Goal: Information Seeking & Learning: Learn about a topic

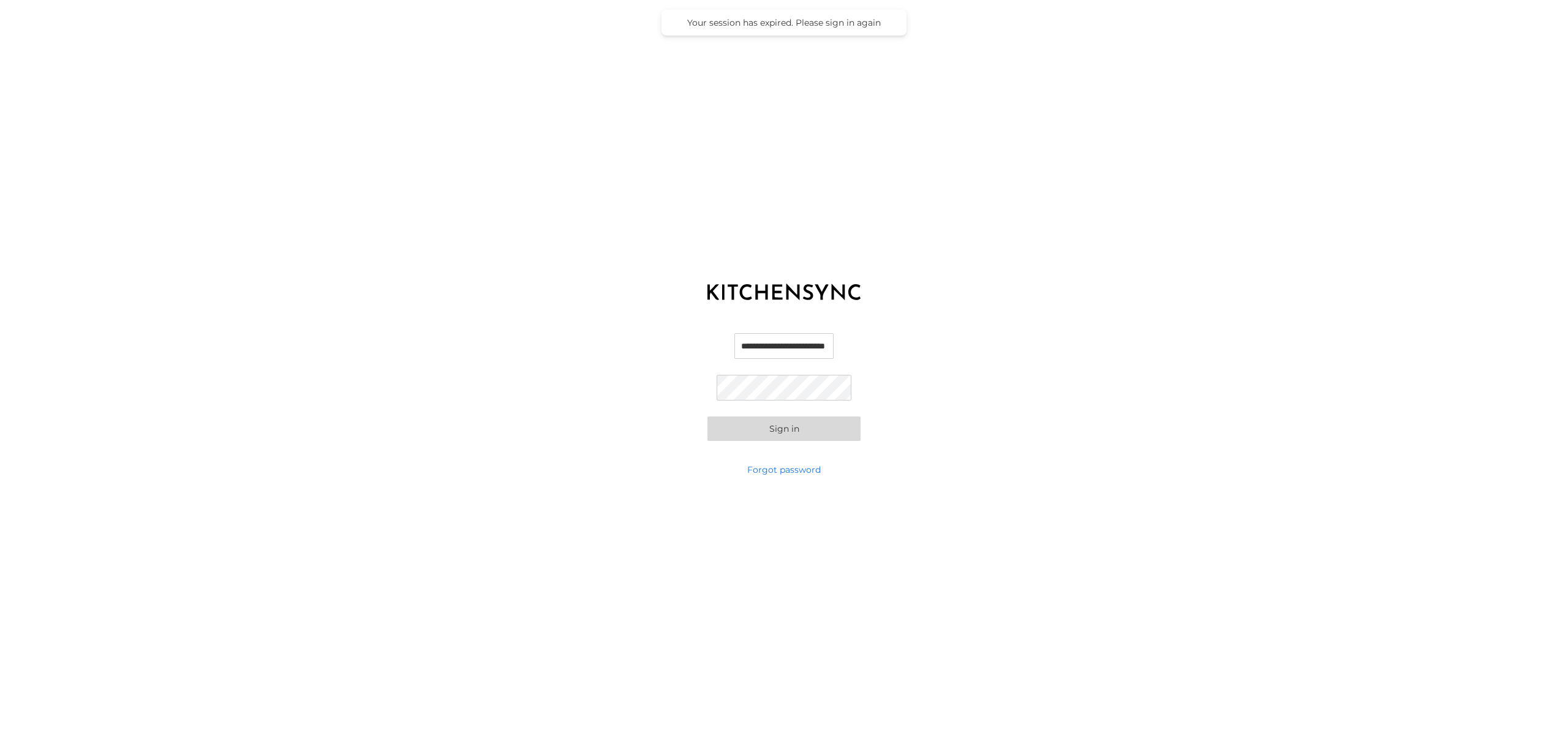
click at [738, 432] on button "Sign in" at bounding box center [784, 429] width 153 height 24
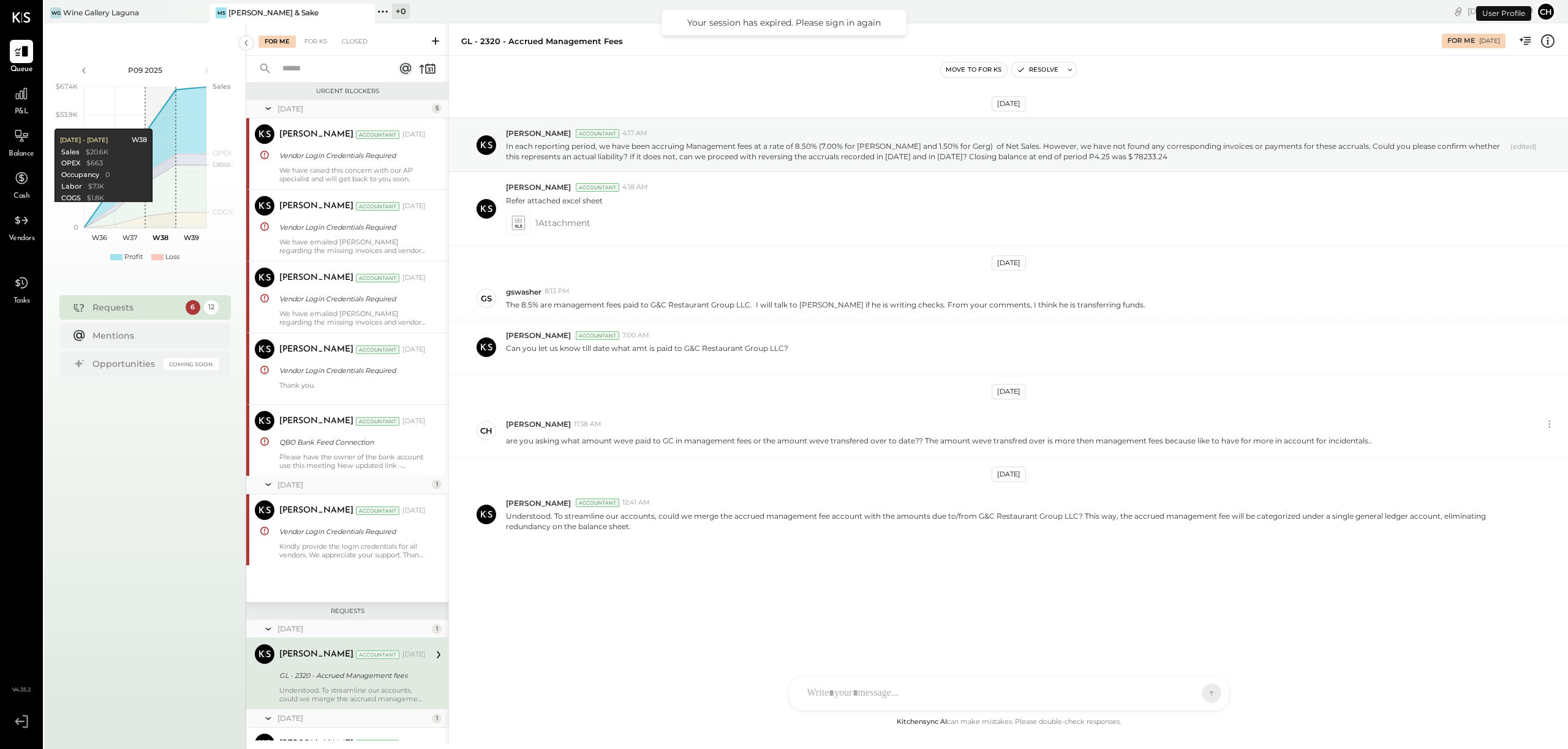
scroll to position [262, 0]
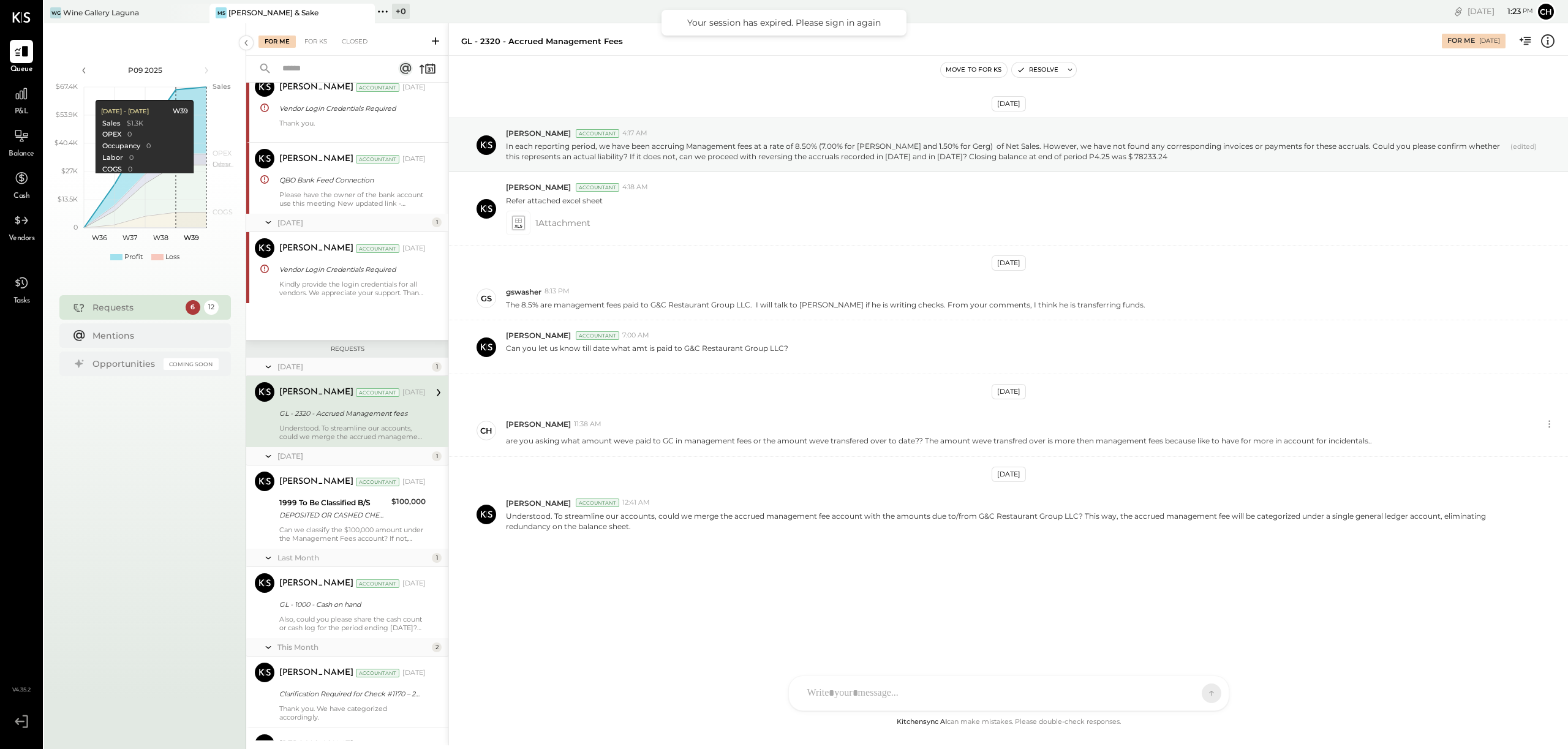
click at [248, 11] on div "[PERSON_NAME] & Sake" at bounding box center [273, 12] width 90 height 10
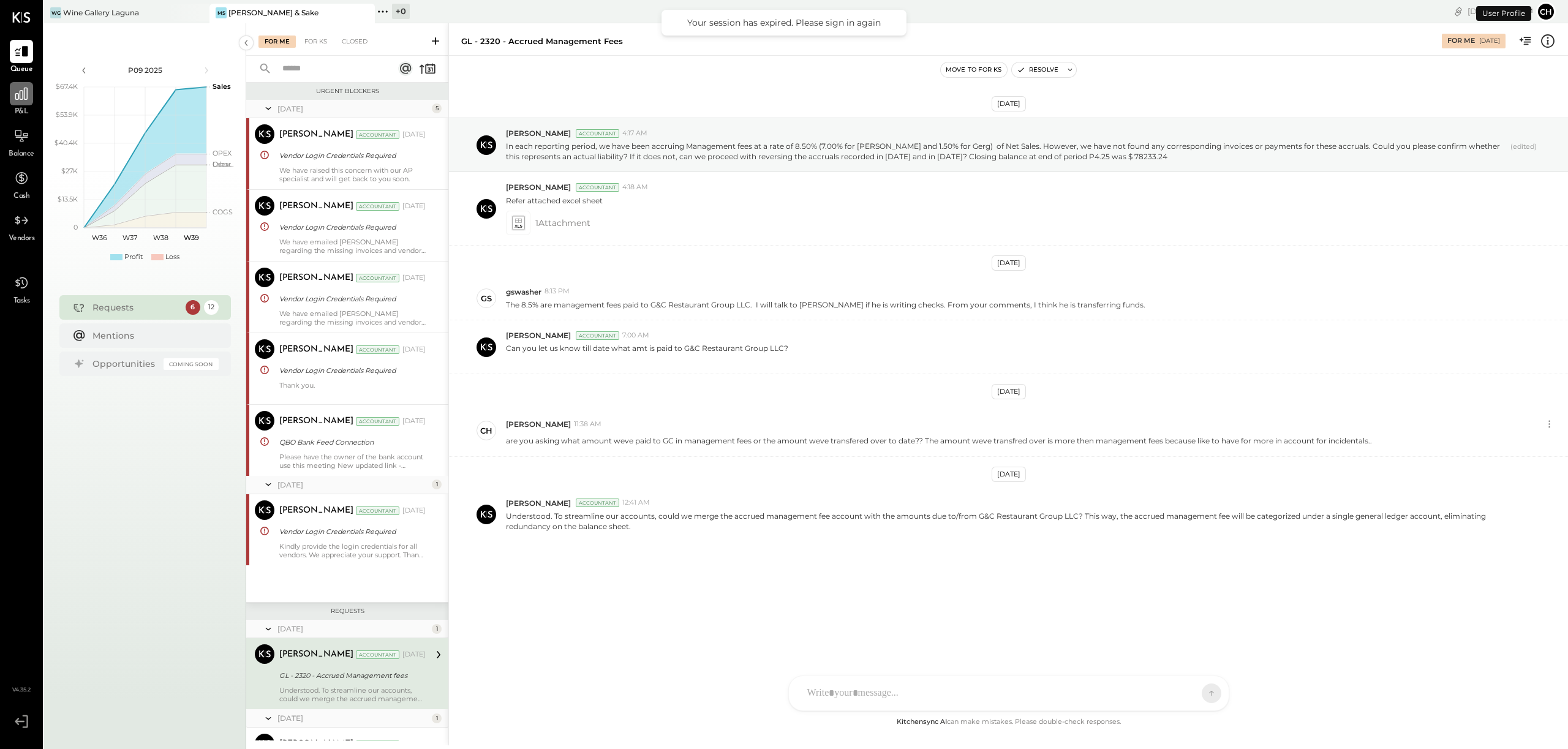
scroll to position [262, 0]
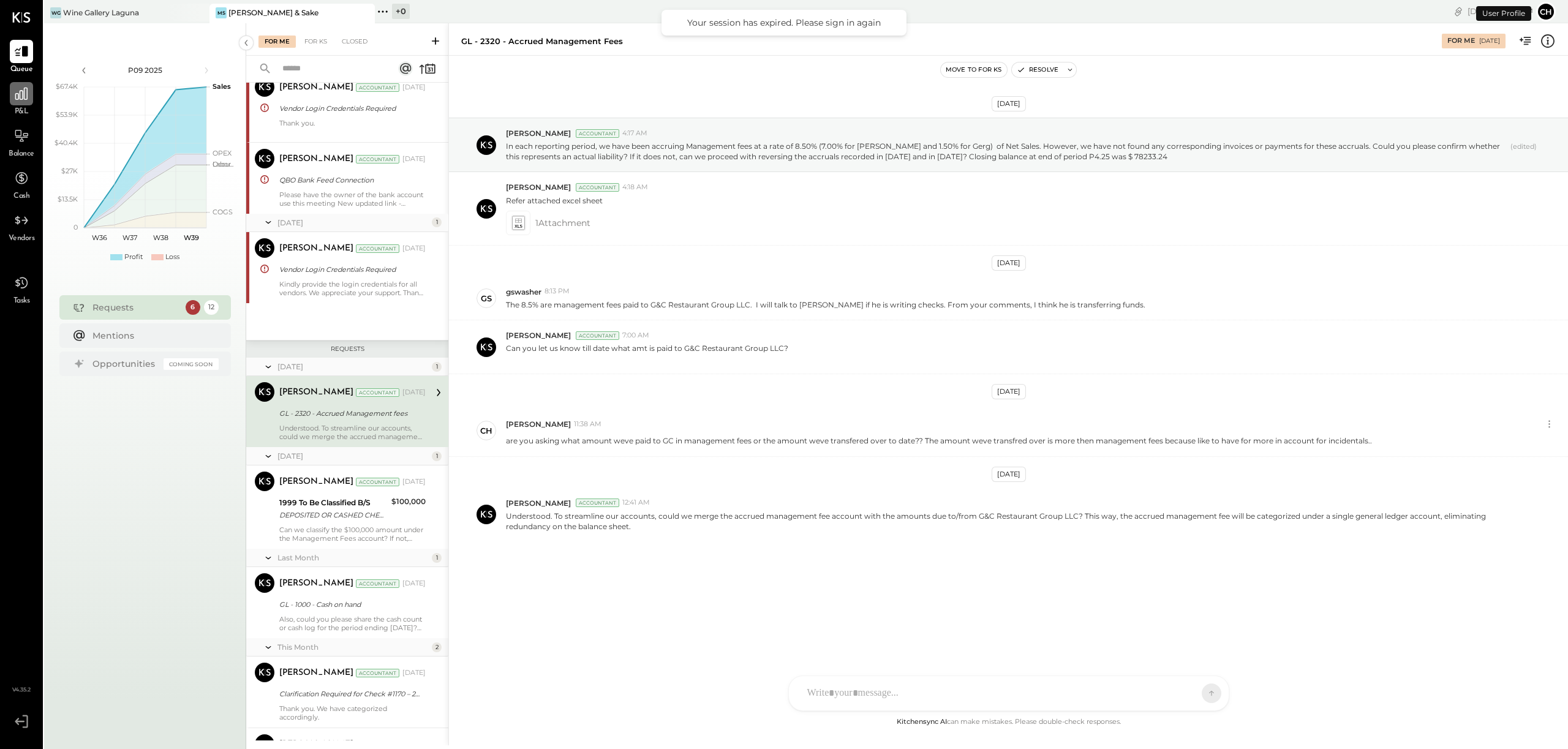
click at [26, 103] on div at bounding box center [21, 94] width 23 height 23
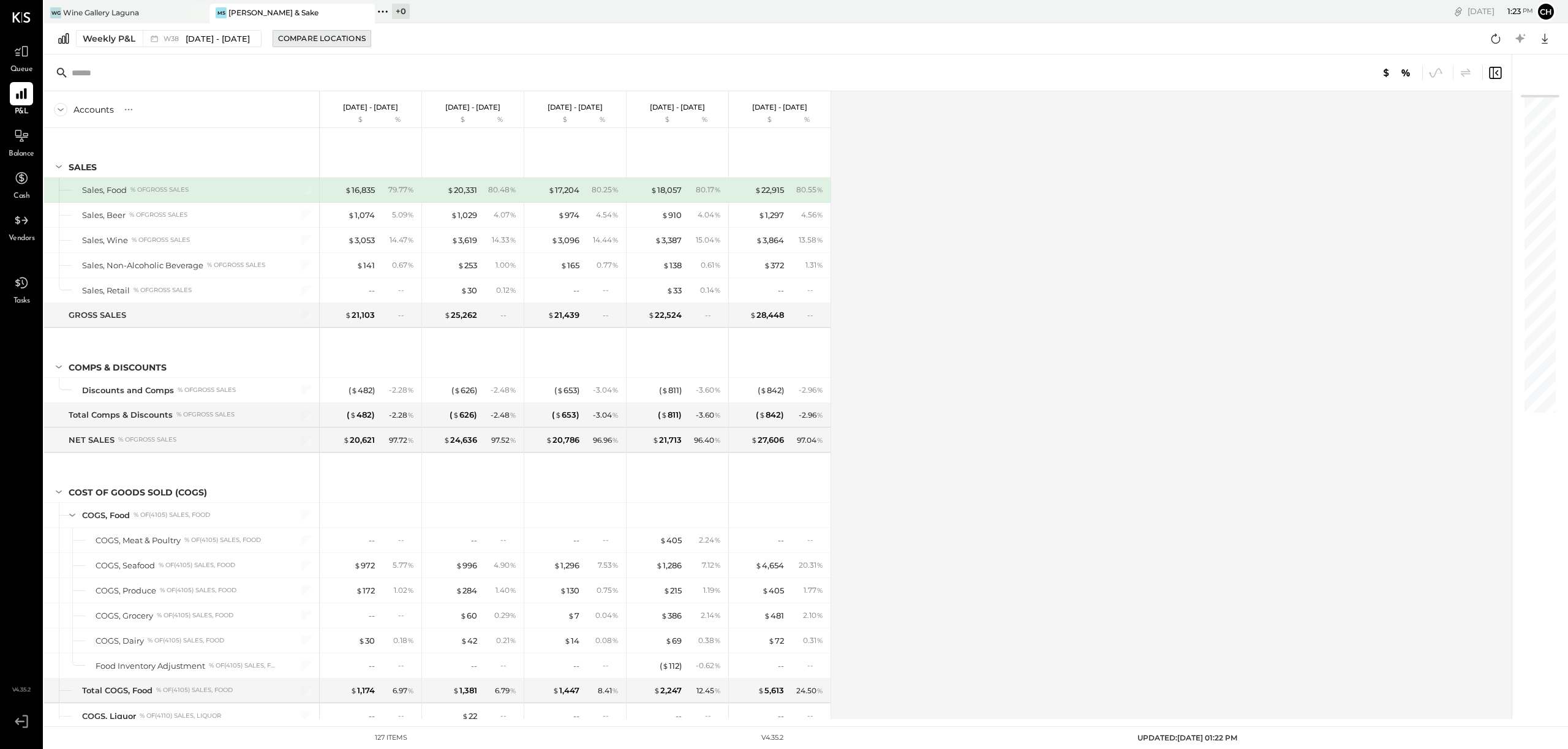
click at [305, 39] on div "Compare Locations" at bounding box center [322, 38] width 88 height 10
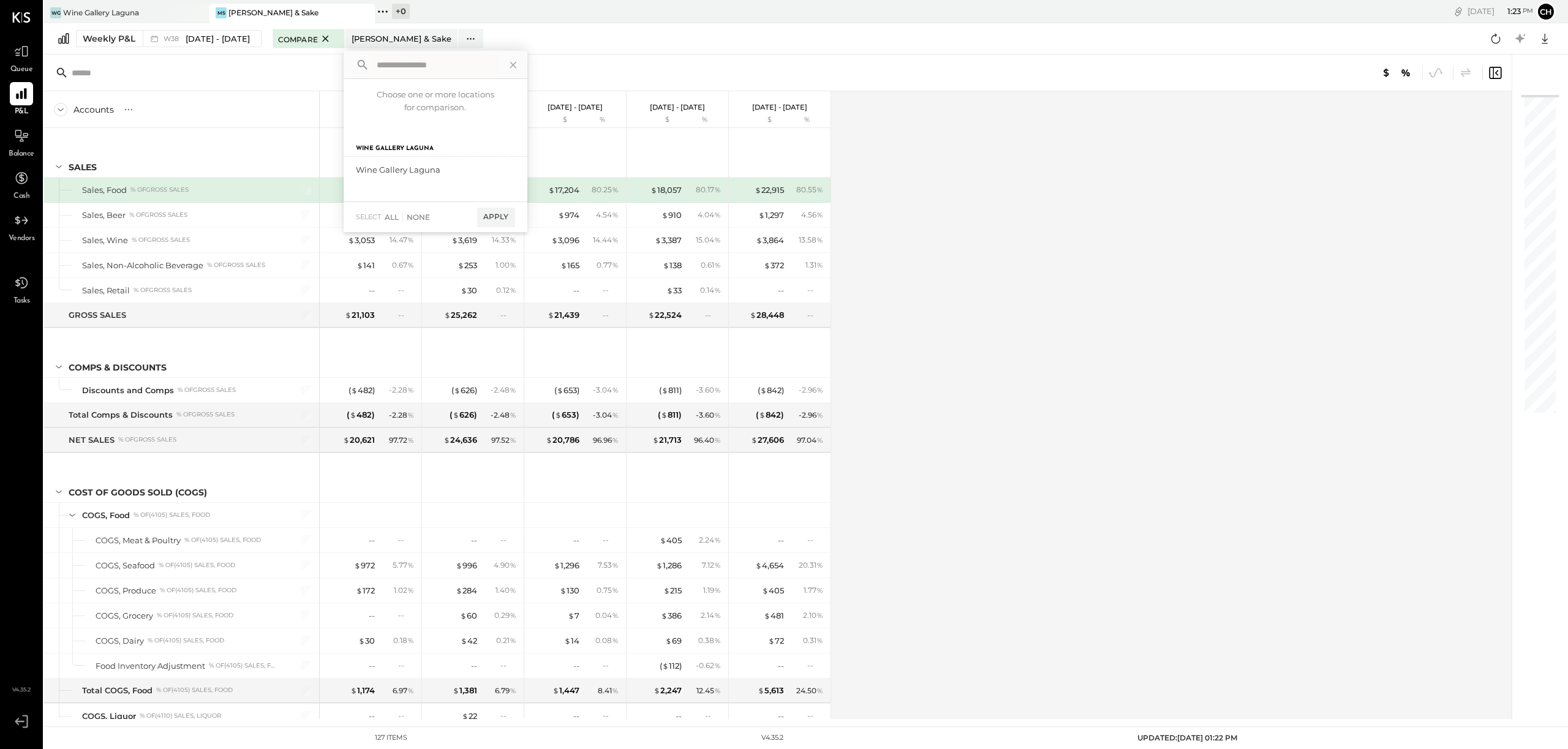
click at [301, 11] on div "MS [PERSON_NAME] & Sake" at bounding box center [282, 12] width 147 height 11
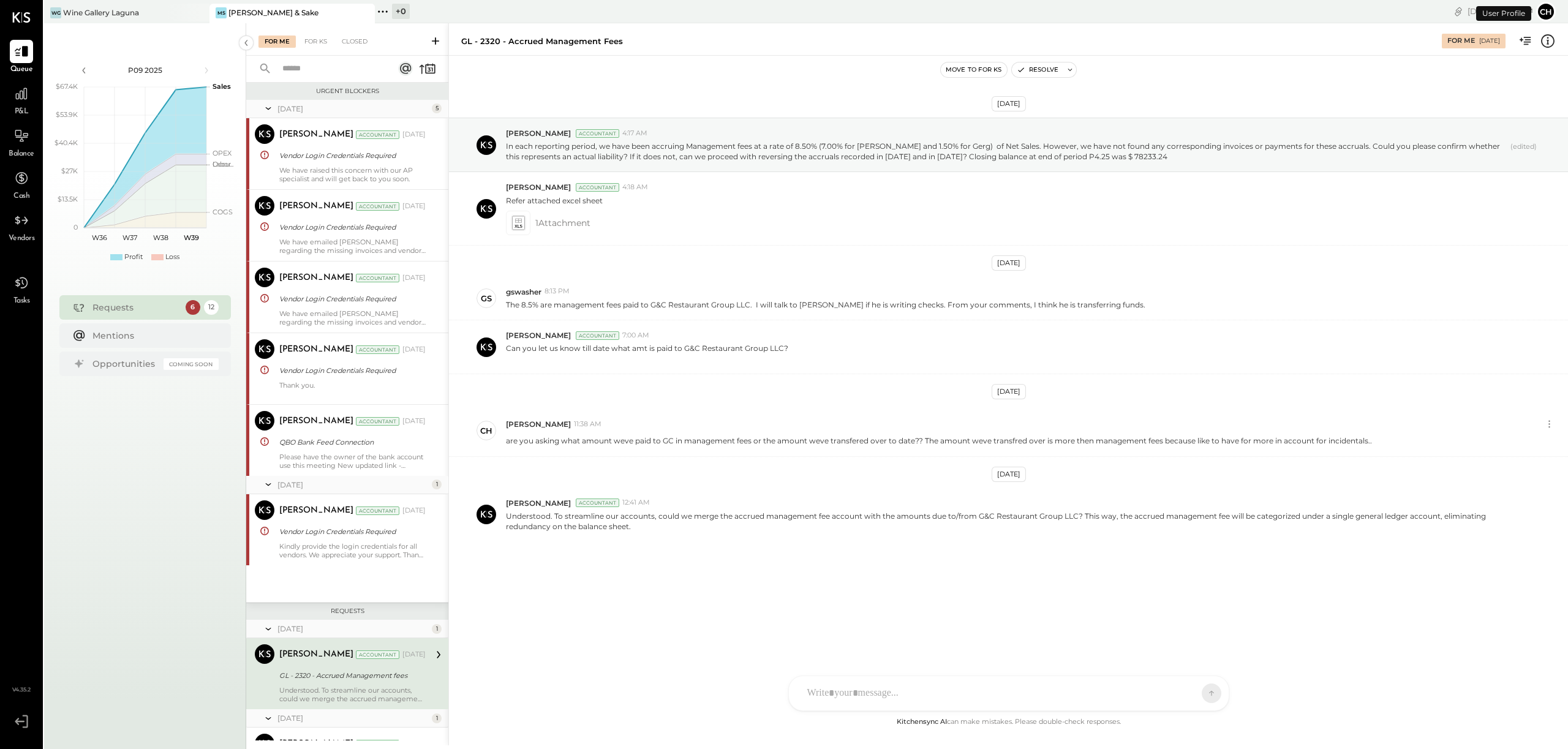
scroll to position [262, 0]
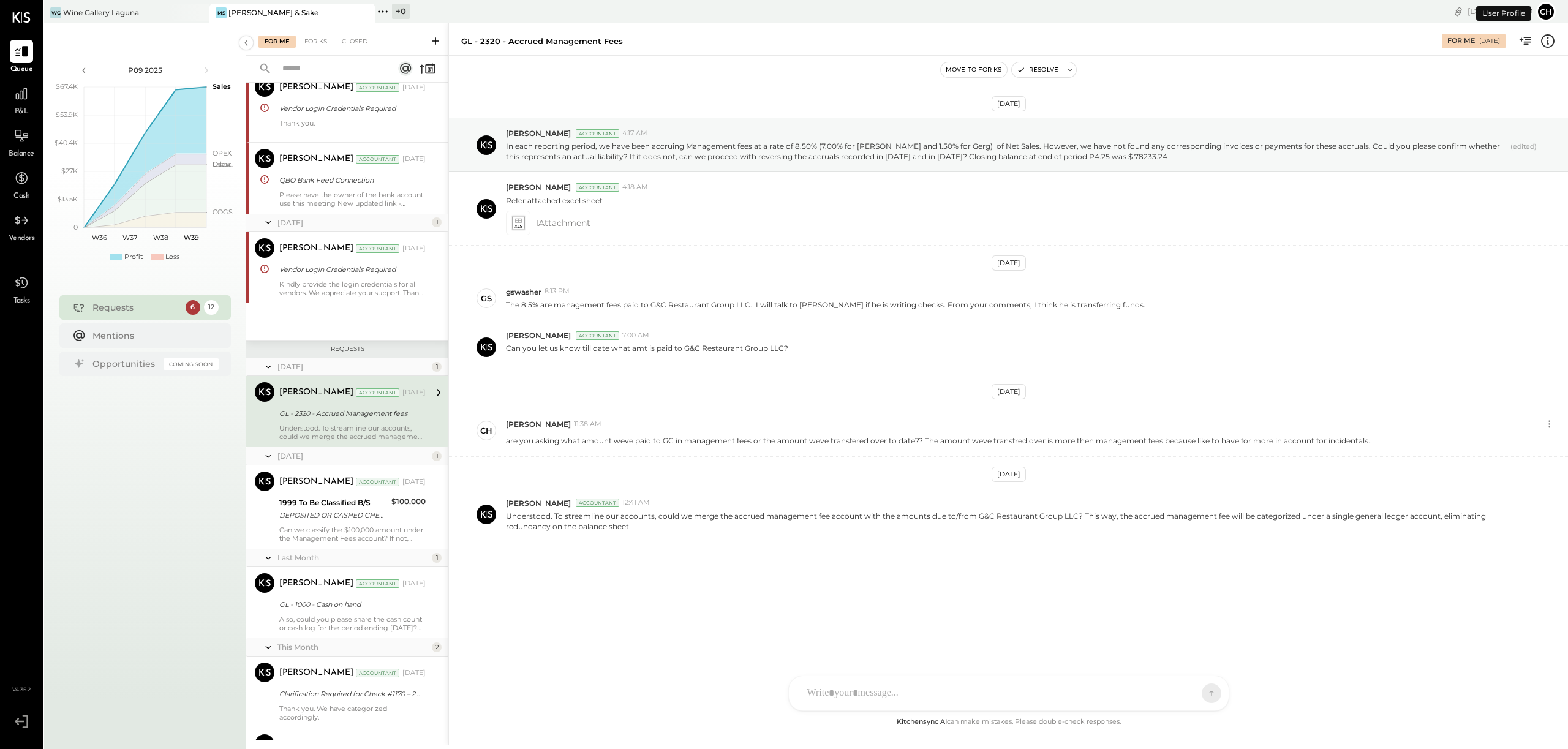
click at [26, 108] on span "P&L" at bounding box center [22, 112] width 14 height 11
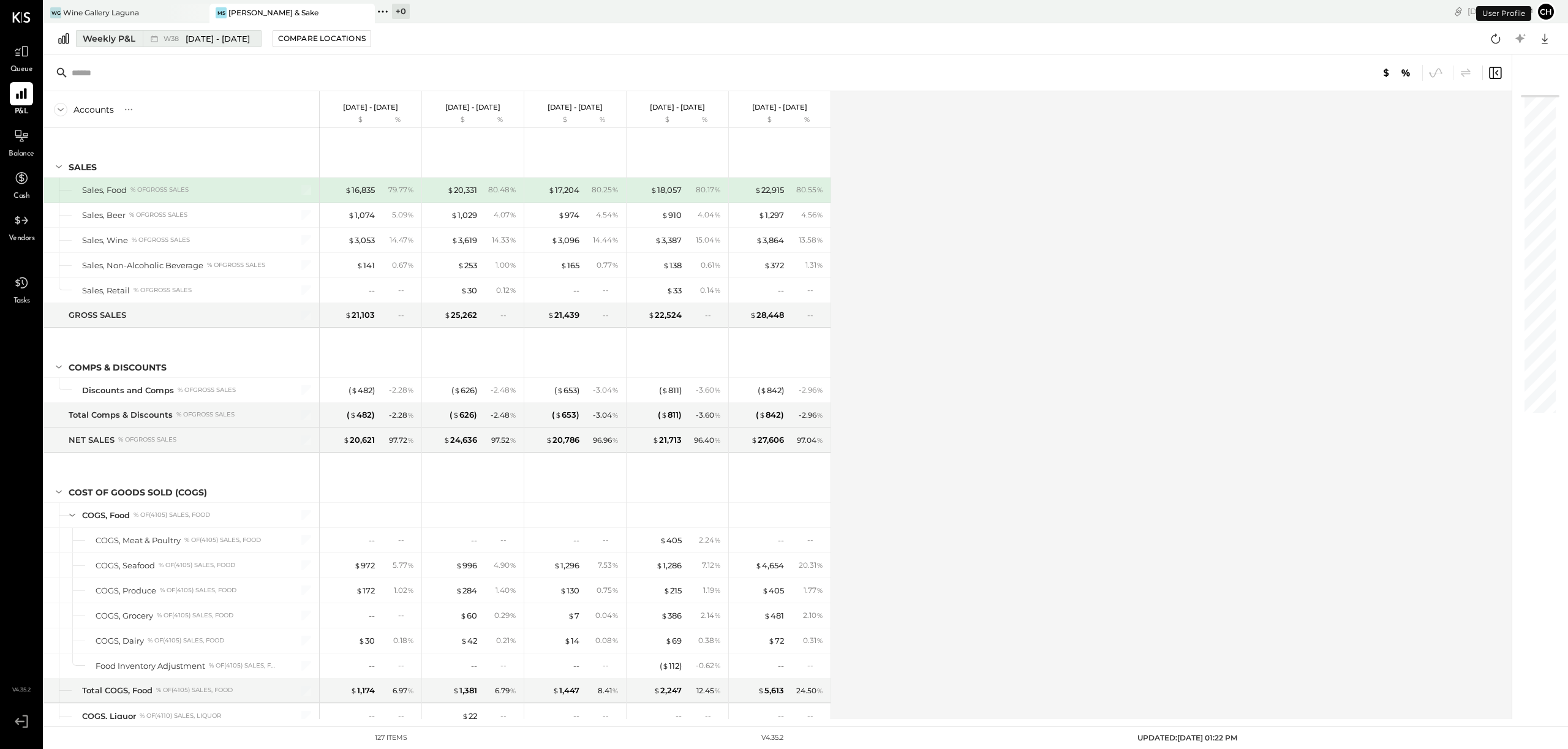
click at [124, 37] on div "Weekly P&L" at bounding box center [108, 38] width 53 height 12
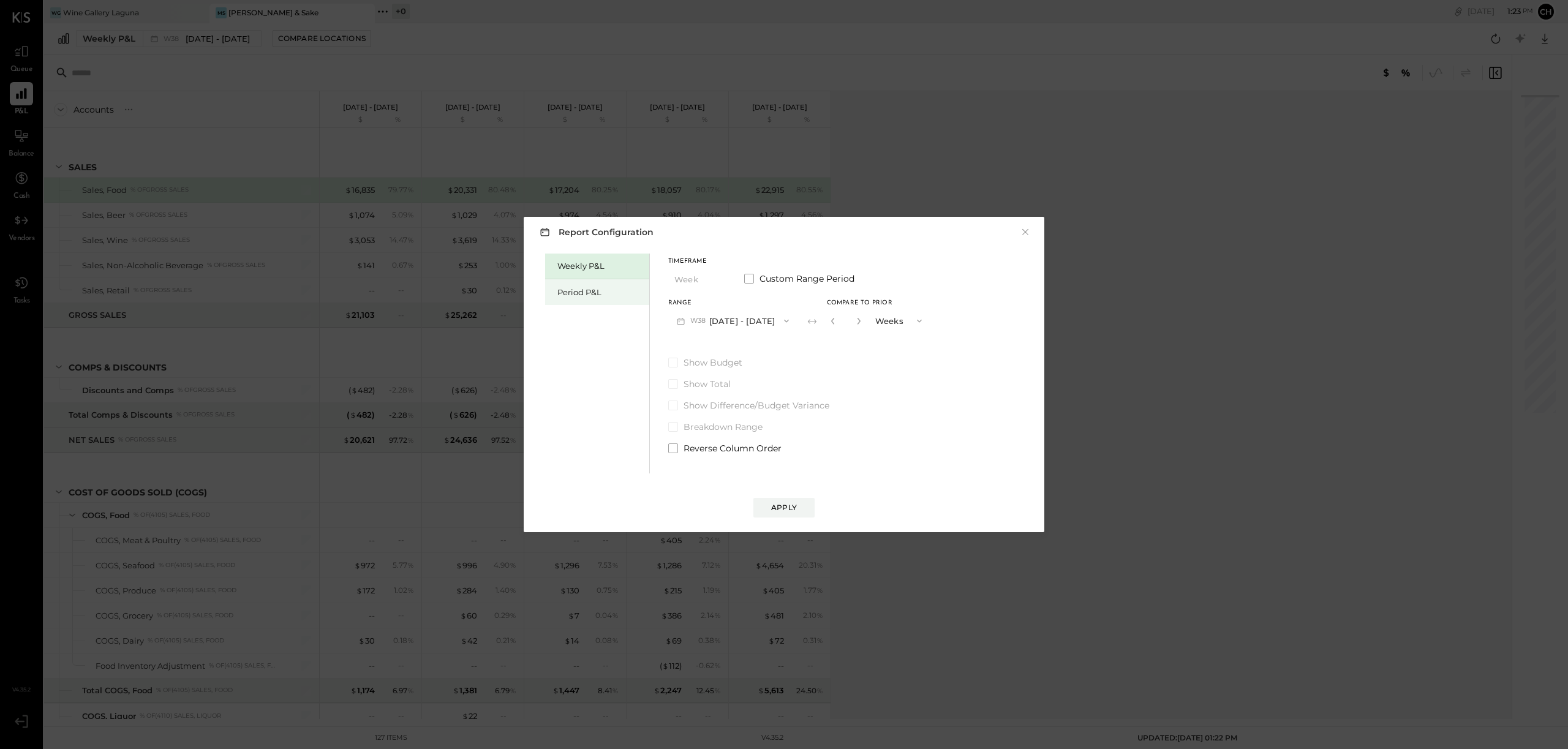
click at [595, 291] on div "Period P&L" at bounding box center [600, 292] width 86 height 11
click at [691, 320] on span "P09" at bounding box center [699, 320] width 17 height 10
click at [722, 358] on span "[DATE] - [DATE]" at bounding box center [724, 356] width 58 height 10
click at [801, 511] on button "Apply" at bounding box center [784, 508] width 62 height 20
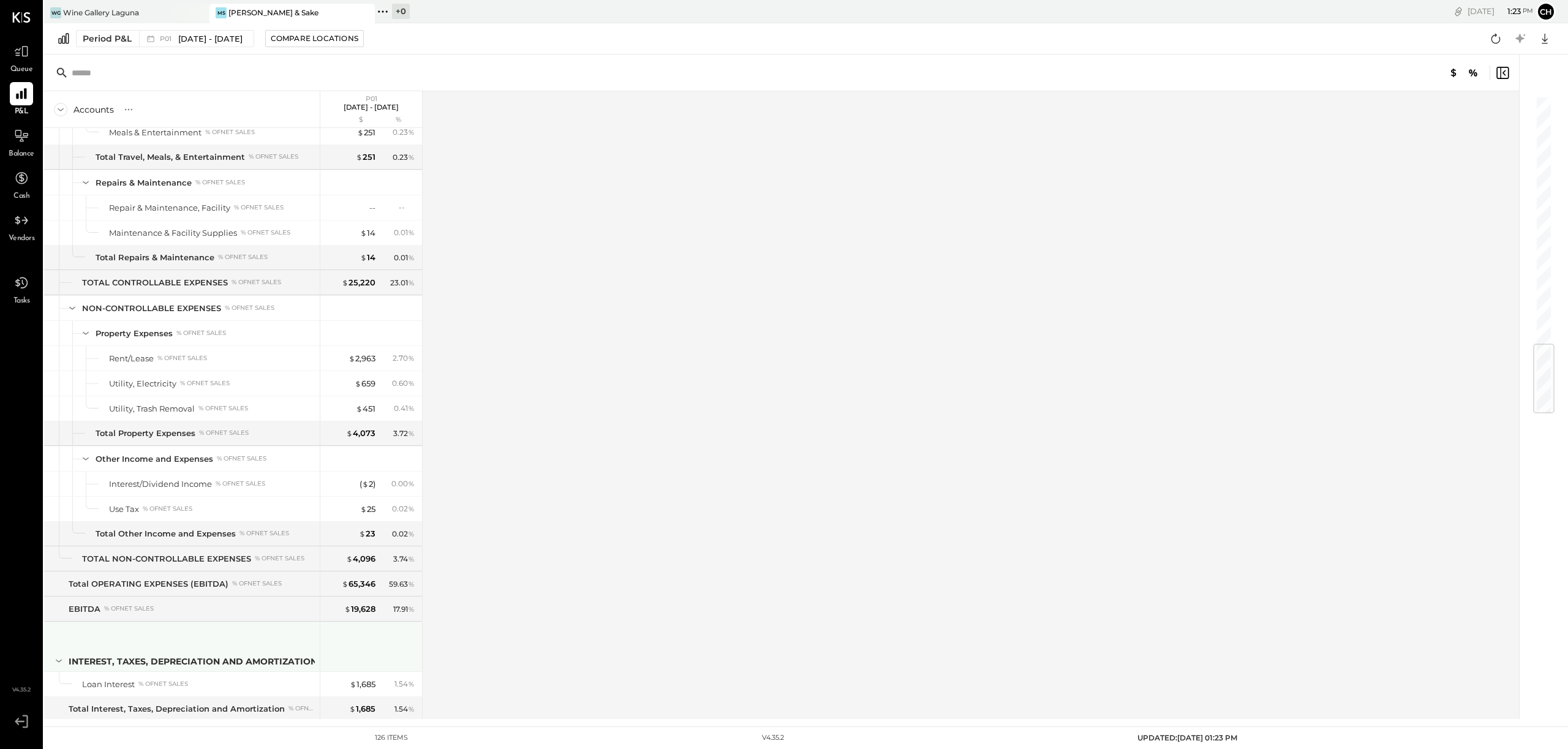
scroll to position [2099, 0]
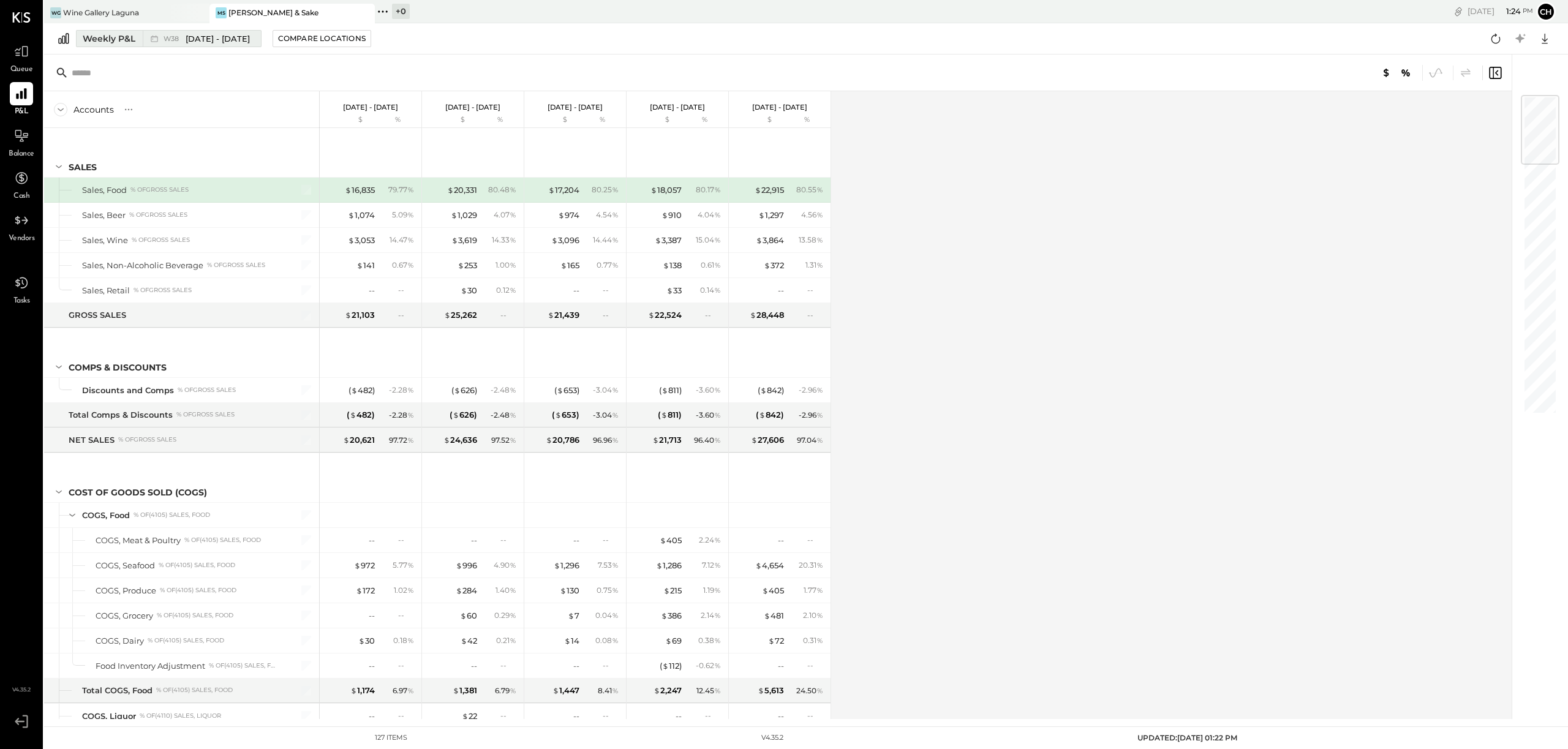
click at [132, 36] on div "Weekly P&L" at bounding box center [108, 38] width 53 height 12
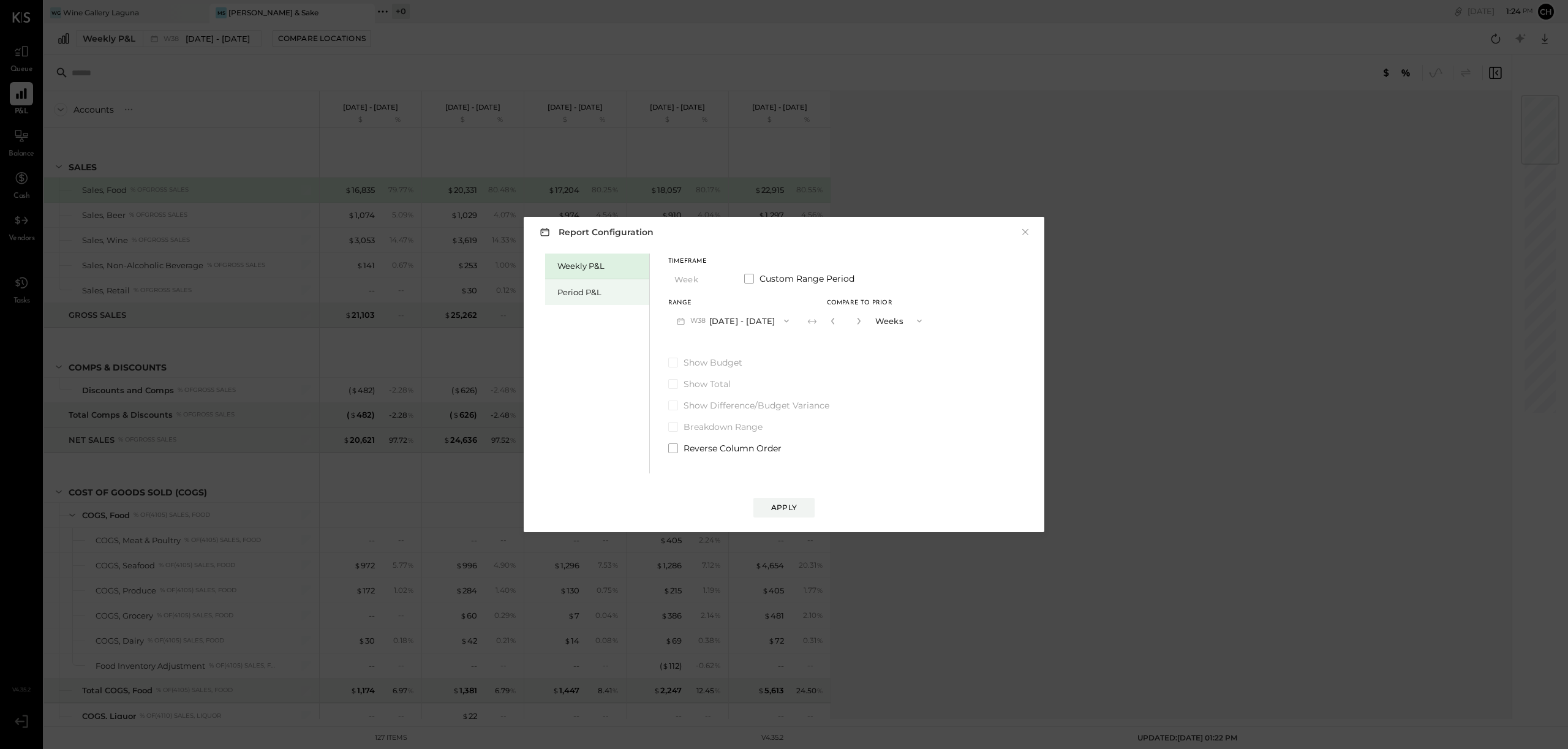
click at [612, 291] on div "Period P&L" at bounding box center [600, 292] width 86 height 11
click at [708, 323] on button "P09 [DATE] - [DATE]" at bounding box center [732, 321] width 128 height 23
click at [739, 503] on span "[DATE] - [DATE]" at bounding box center [725, 503] width 58 height 10
click at [778, 506] on div "Apply" at bounding box center [784, 508] width 26 height 10
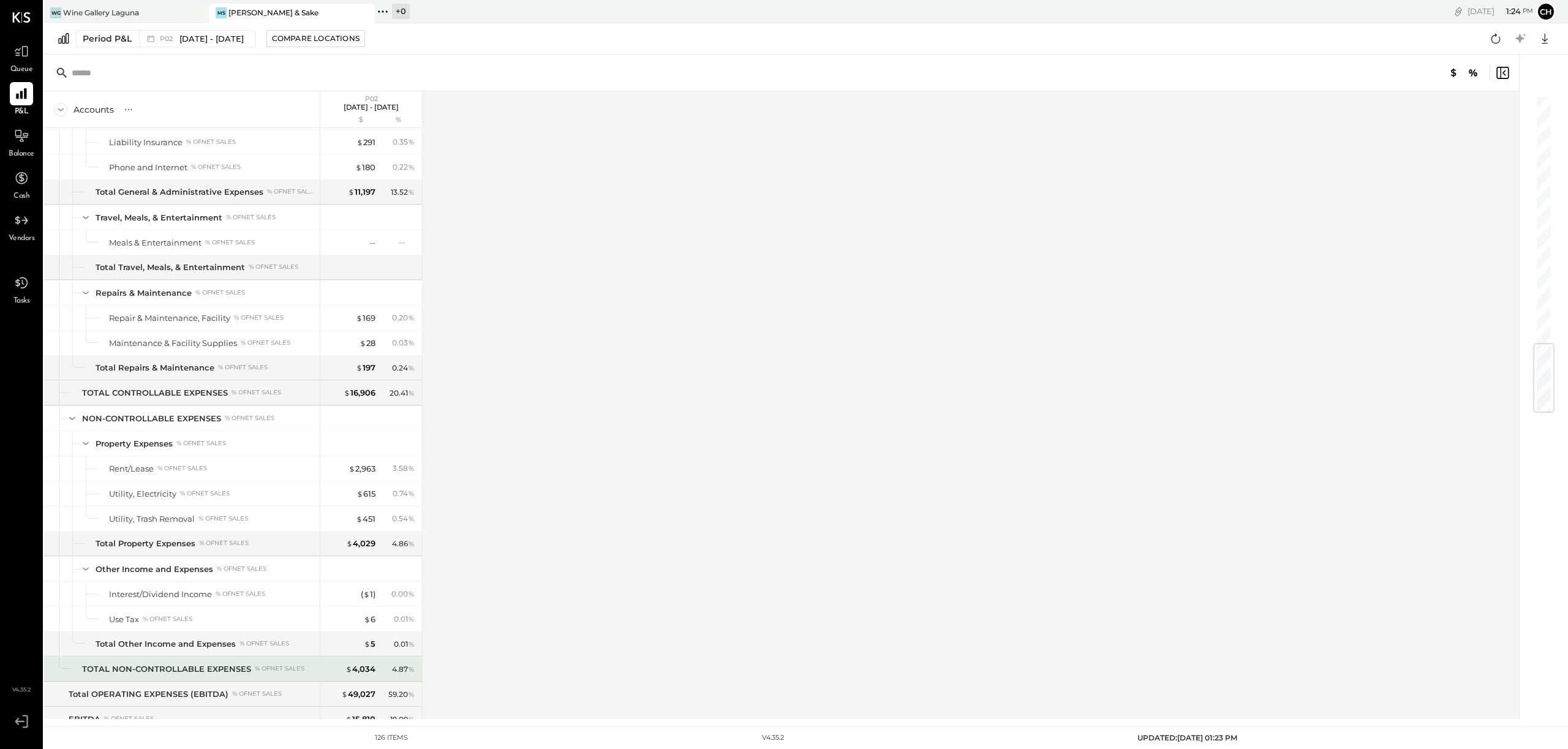
scroll to position [2099, 0]
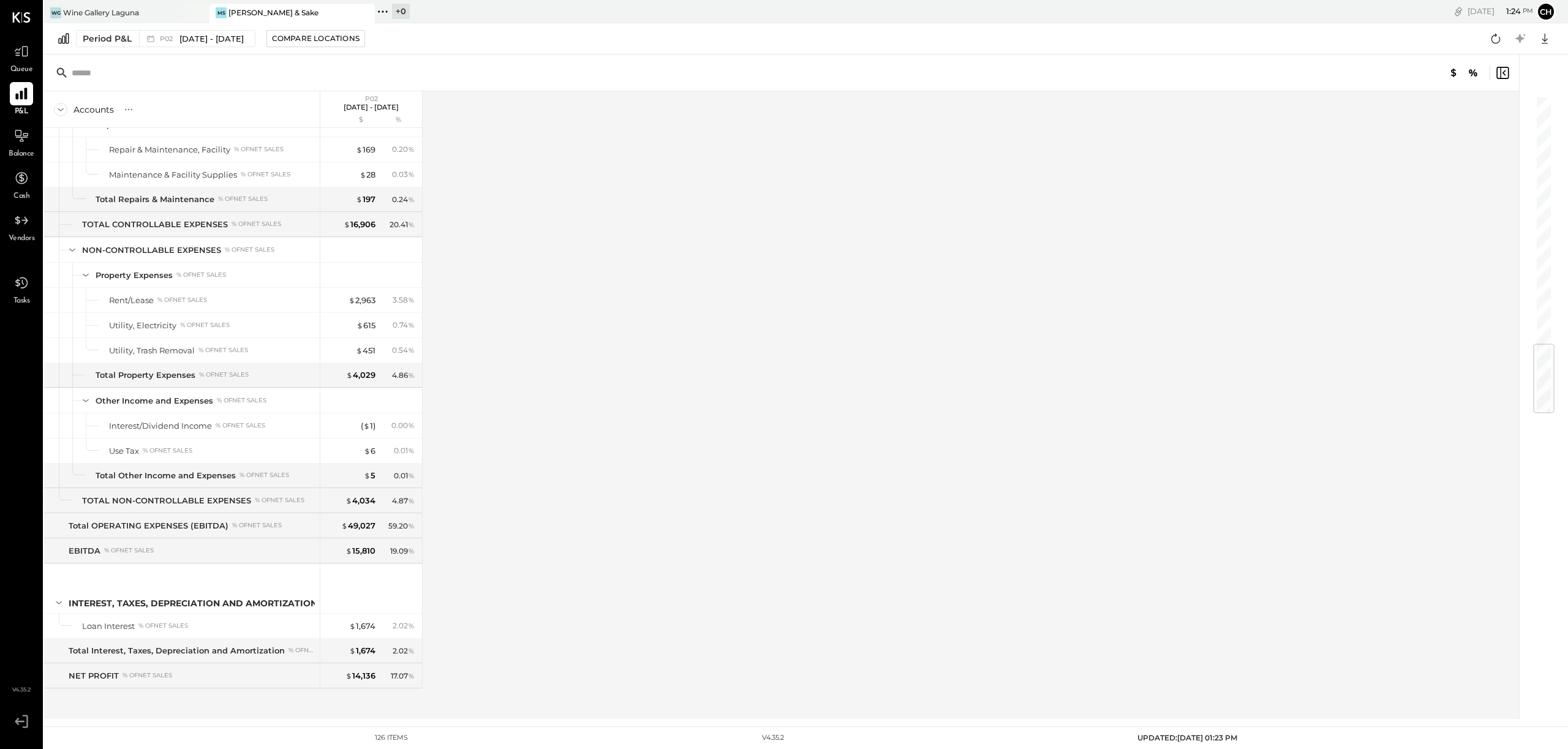
click at [28, 100] on icon at bounding box center [22, 94] width 16 height 16
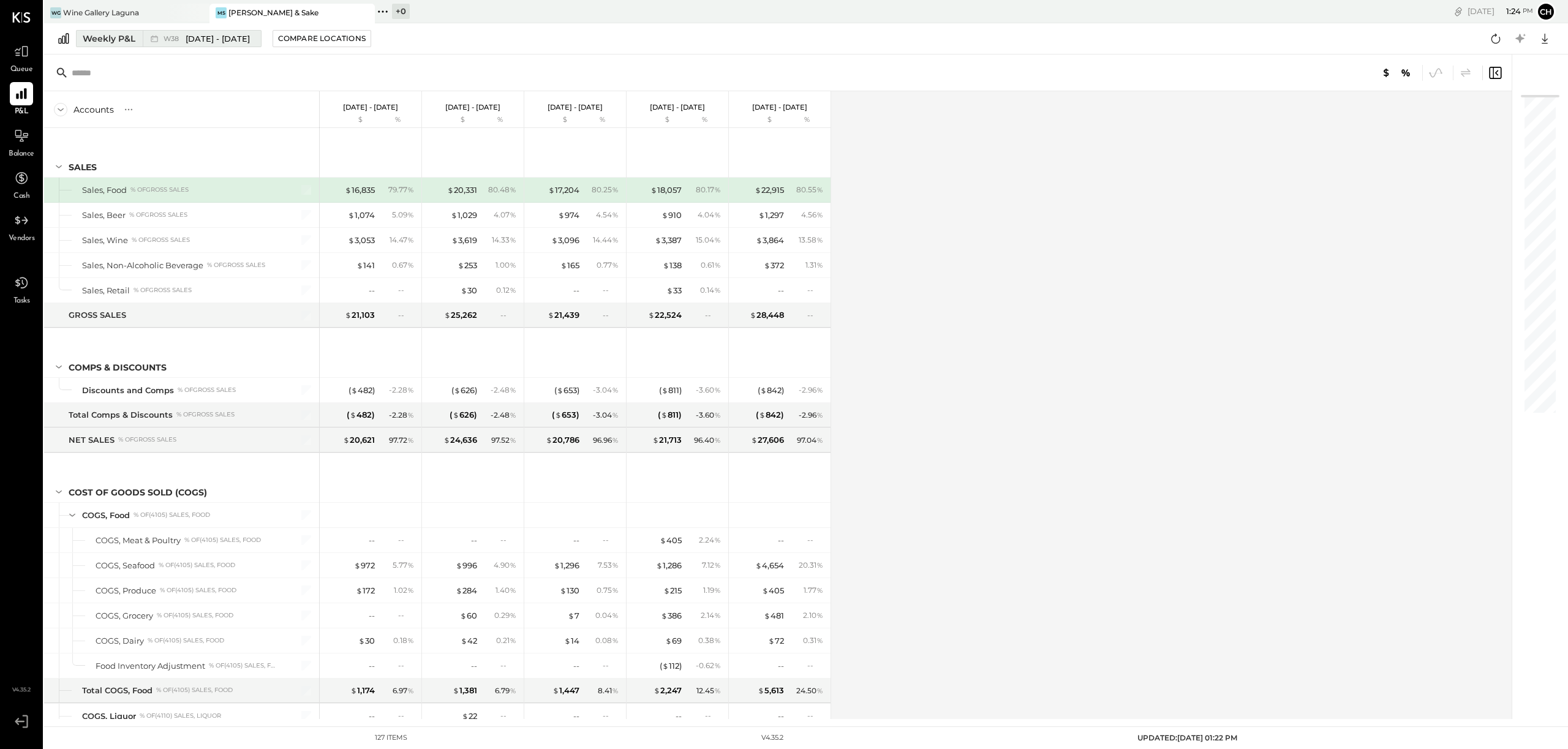
click at [180, 37] on span "W38" at bounding box center [173, 39] width 19 height 7
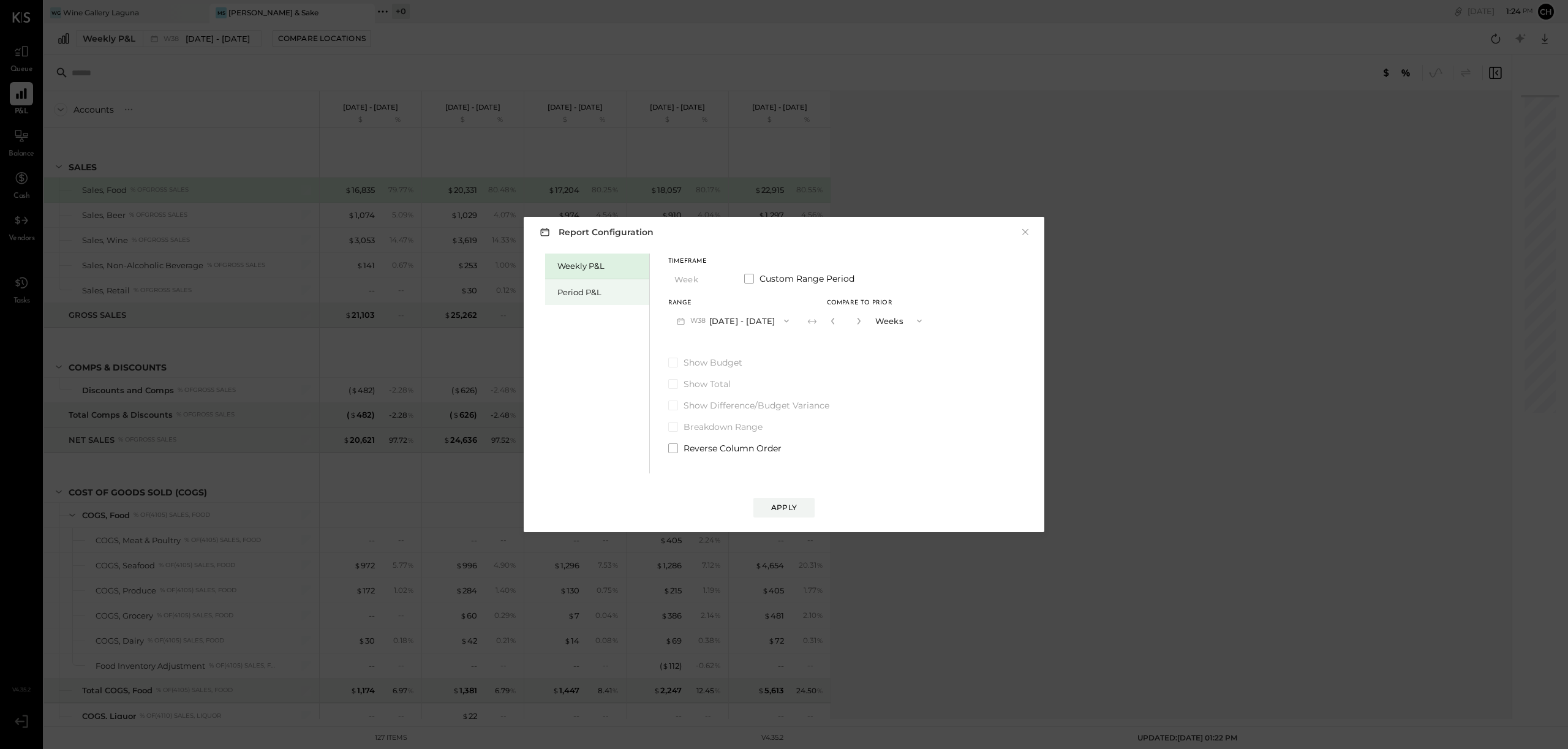
click at [613, 291] on div "Period P&L" at bounding box center [600, 292] width 86 height 11
click at [702, 324] on span "P09" at bounding box center [699, 320] width 17 height 10
click at [726, 476] on span "[DATE] - [DATE]" at bounding box center [725, 477] width 58 height 10
click at [776, 509] on div "Apply" at bounding box center [784, 508] width 26 height 10
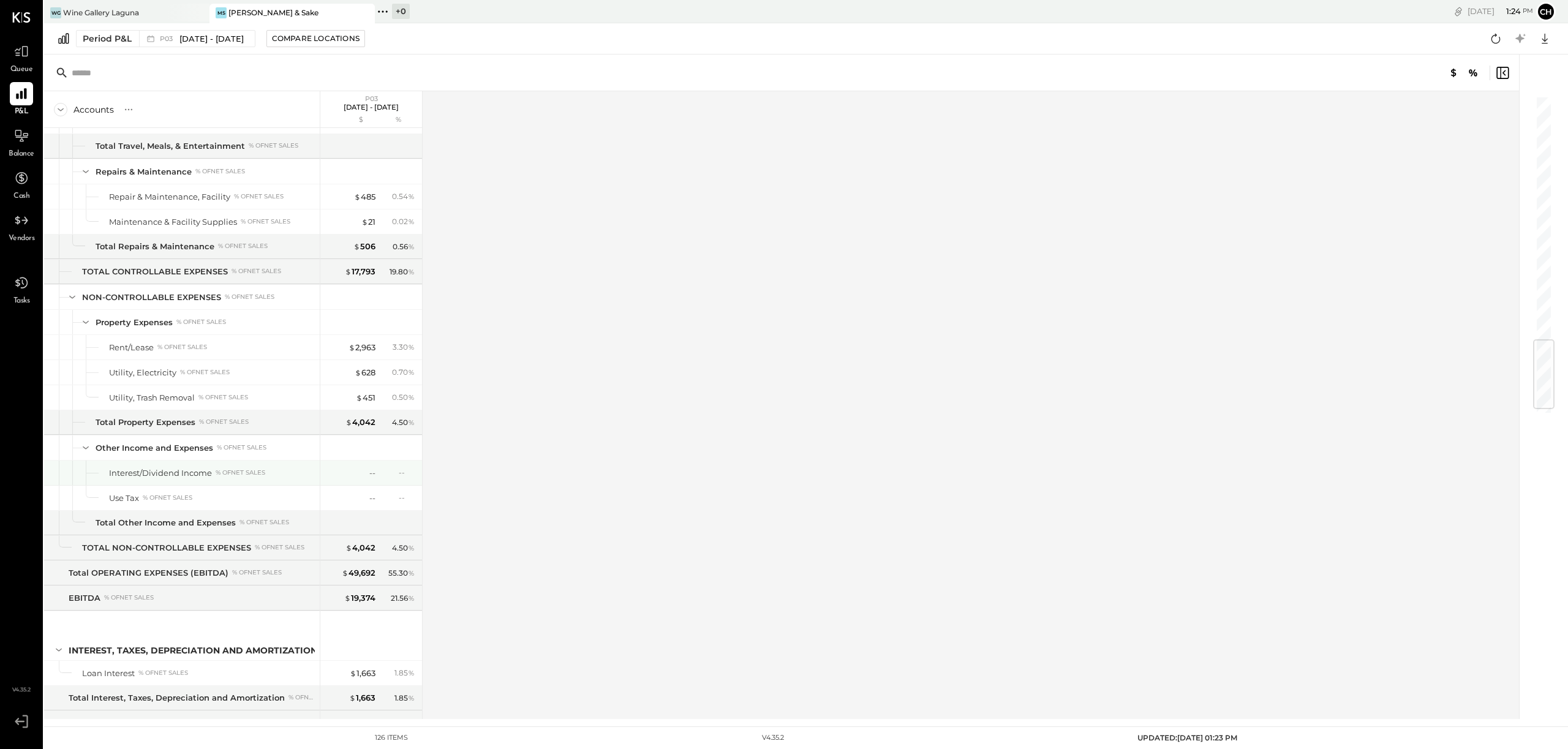
scroll to position [2099, 0]
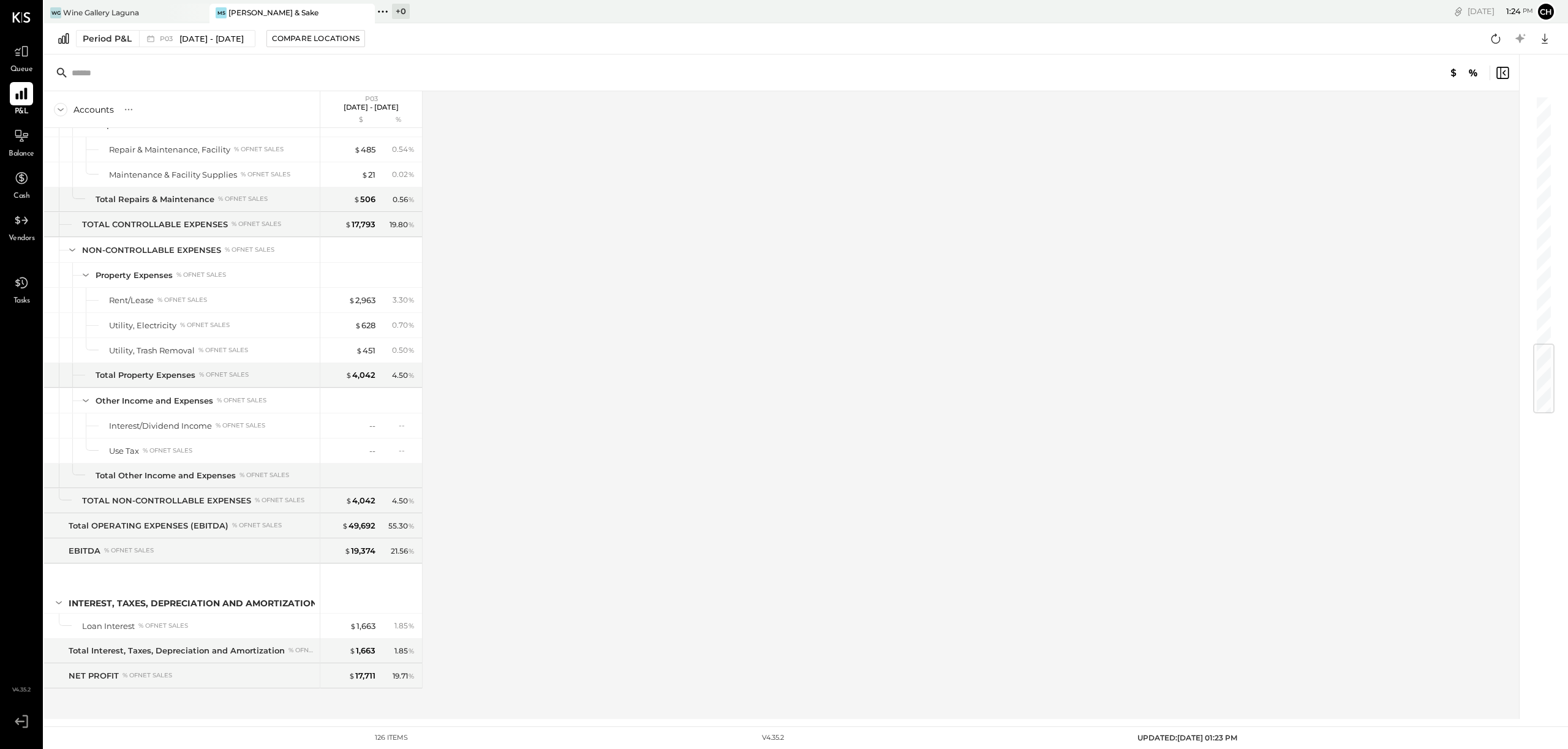
click at [29, 95] on icon at bounding box center [22, 94] width 16 height 16
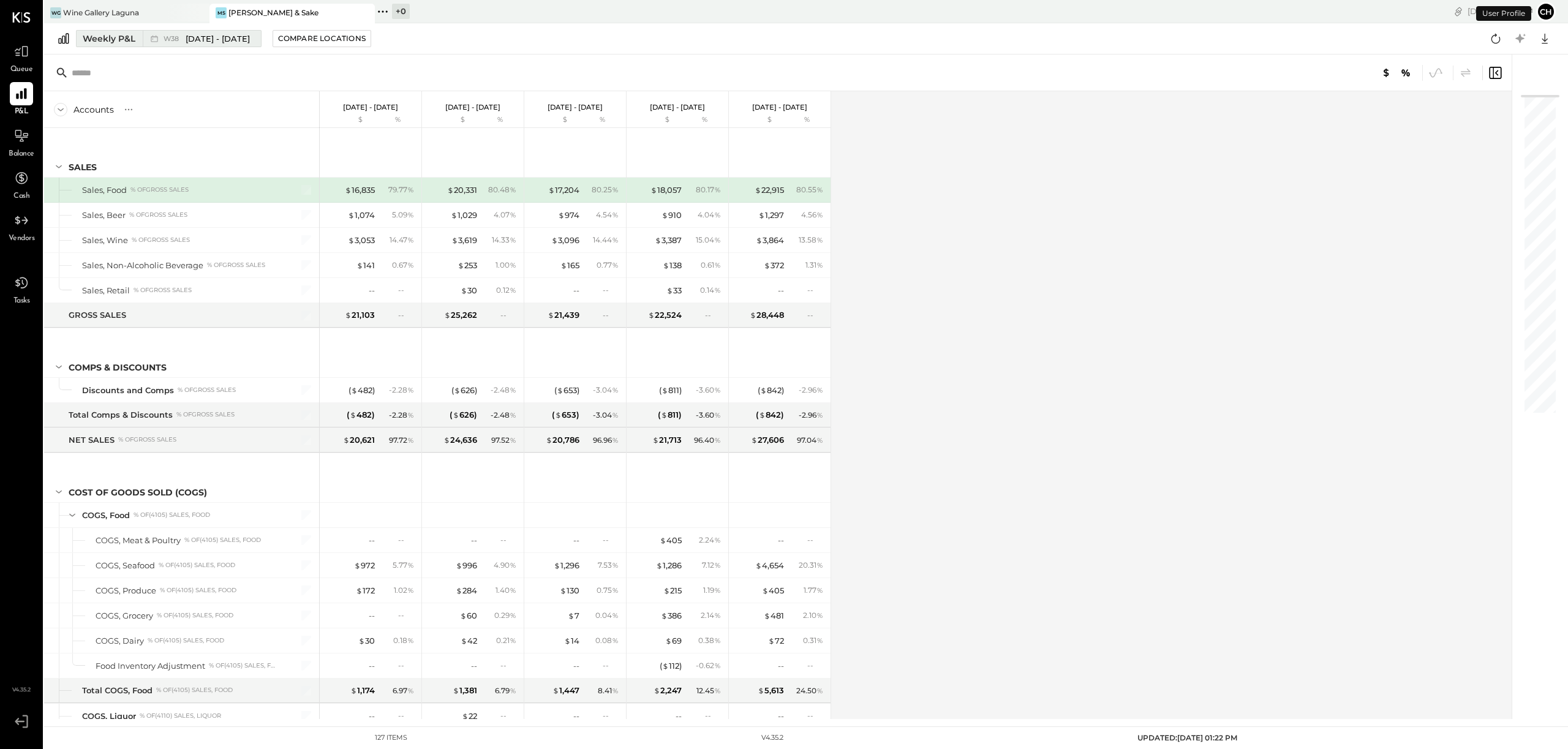
click at [187, 43] on span "[DATE] - [DATE]" at bounding box center [218, 38] width 64 height 11
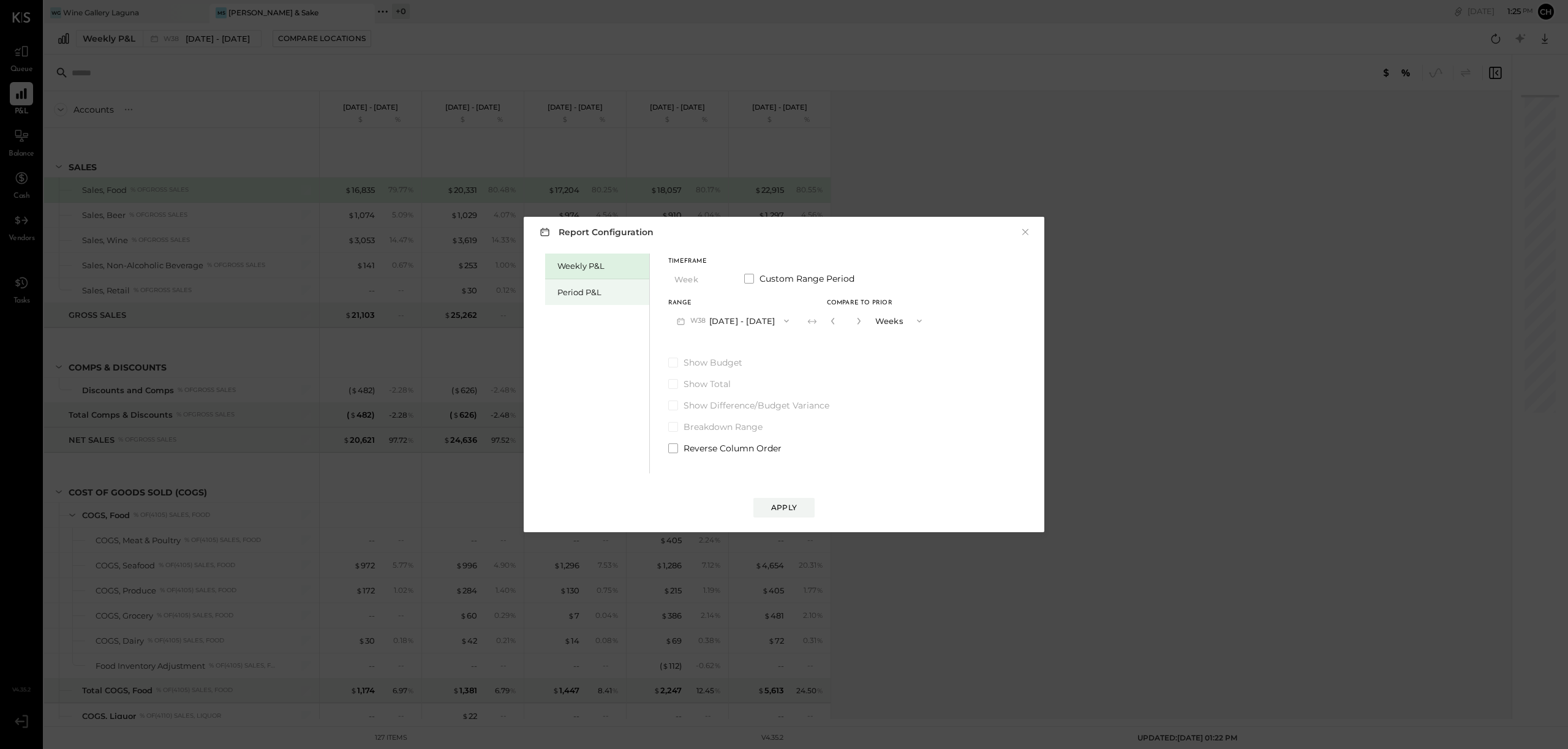
click at [601, 289] on div "Period P&L" at bounding box center [600, 292] width 86 height 11
click at [709, 322] on button "P09 [DATE] - [DATE]" at bounding box center [732, 321] width 128 height 23
click at [726, 449] on span "[DATE] - [DATE]" at bounding box center [725, 451] width 58 height 10
click at [786, 513] on div "Apply" at bounding box center [784, 508] width 26 height 10
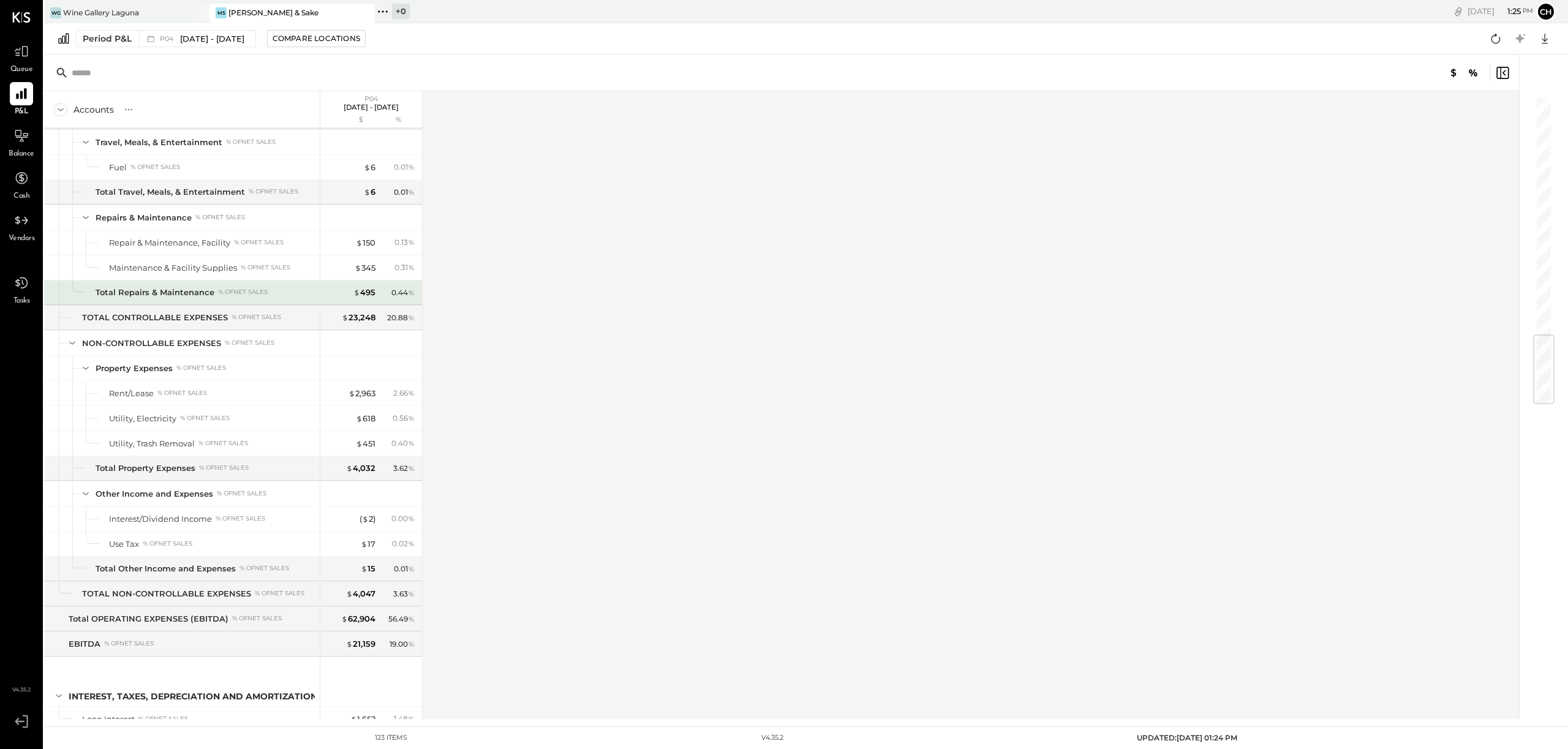
scroll to position [2023, 0]
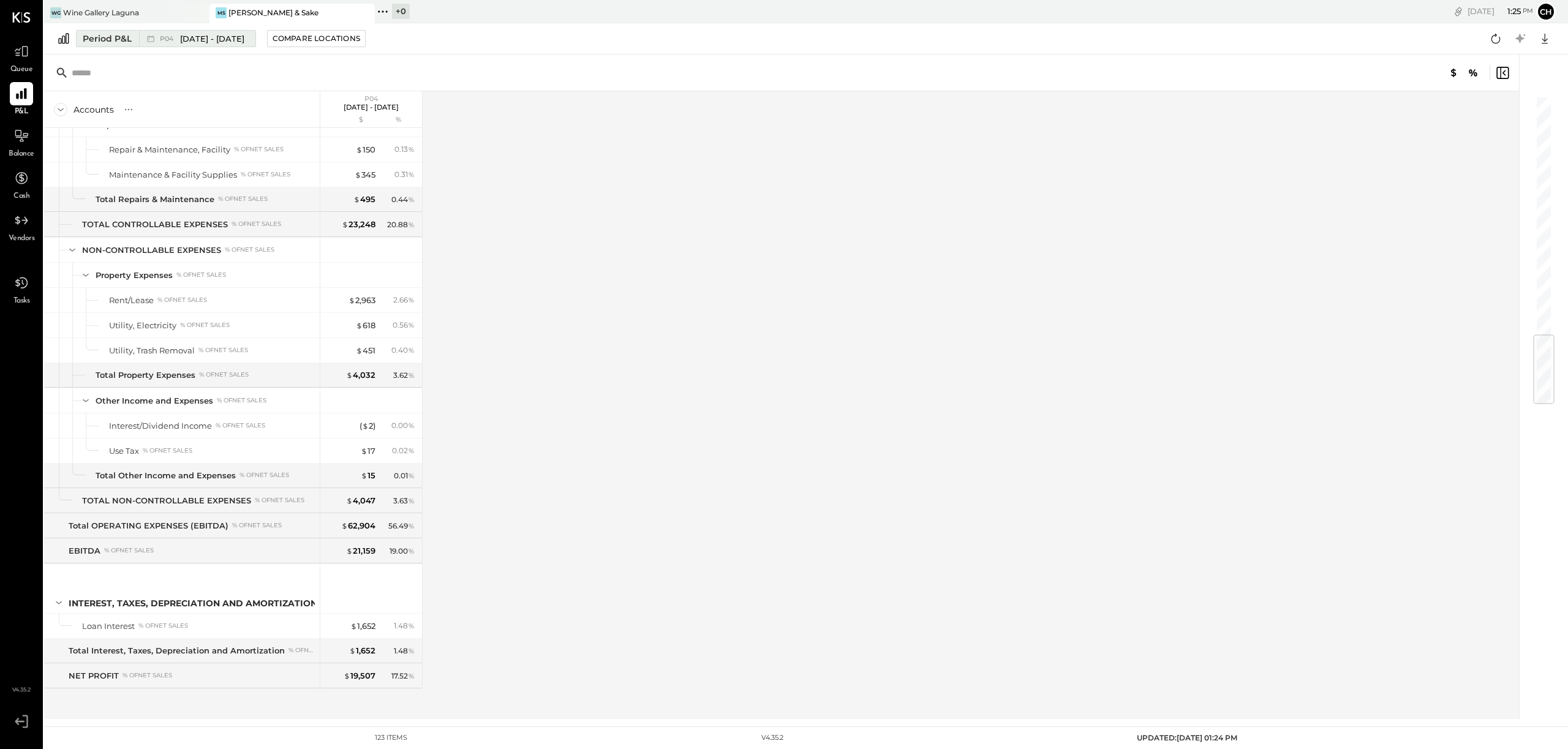
click at [88, 36] on div "Period P&L" at bounding box center [107, 38] width 49 height 12
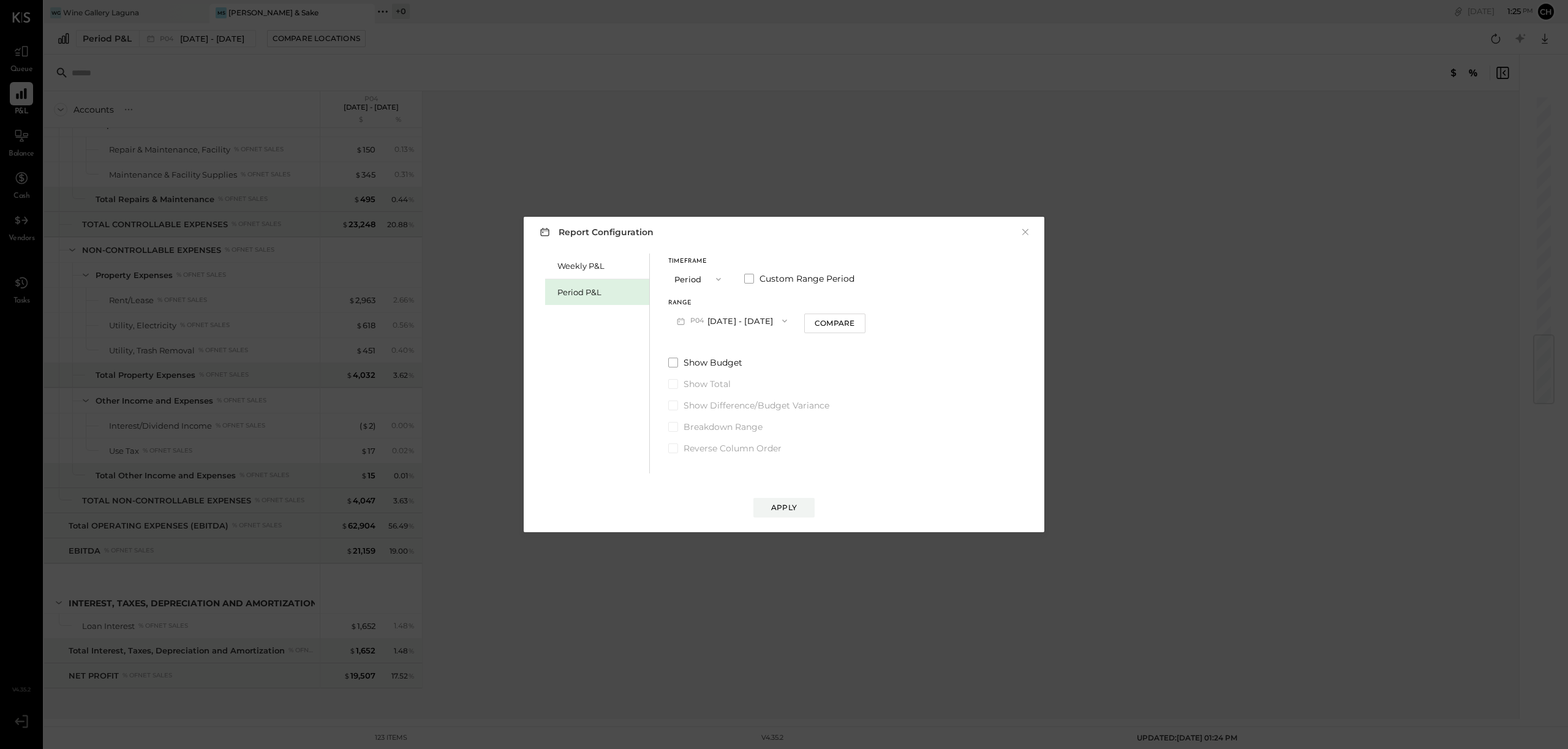
click at [615, 292] on div "Period P&L" at bounding box center [600, 292] width 86 height 11
click at [731, 324] on button "P09 [DATE] - [DATE]" at bounding box center [732, 321] width 128 height 23
click at [712, 428] on span "[DATE] - [DATE]" at bounding box center [725, 425] width 58 height 10
click at [788, 506] on div "Apply" at bounding box center [784, 508] width 26 height 10
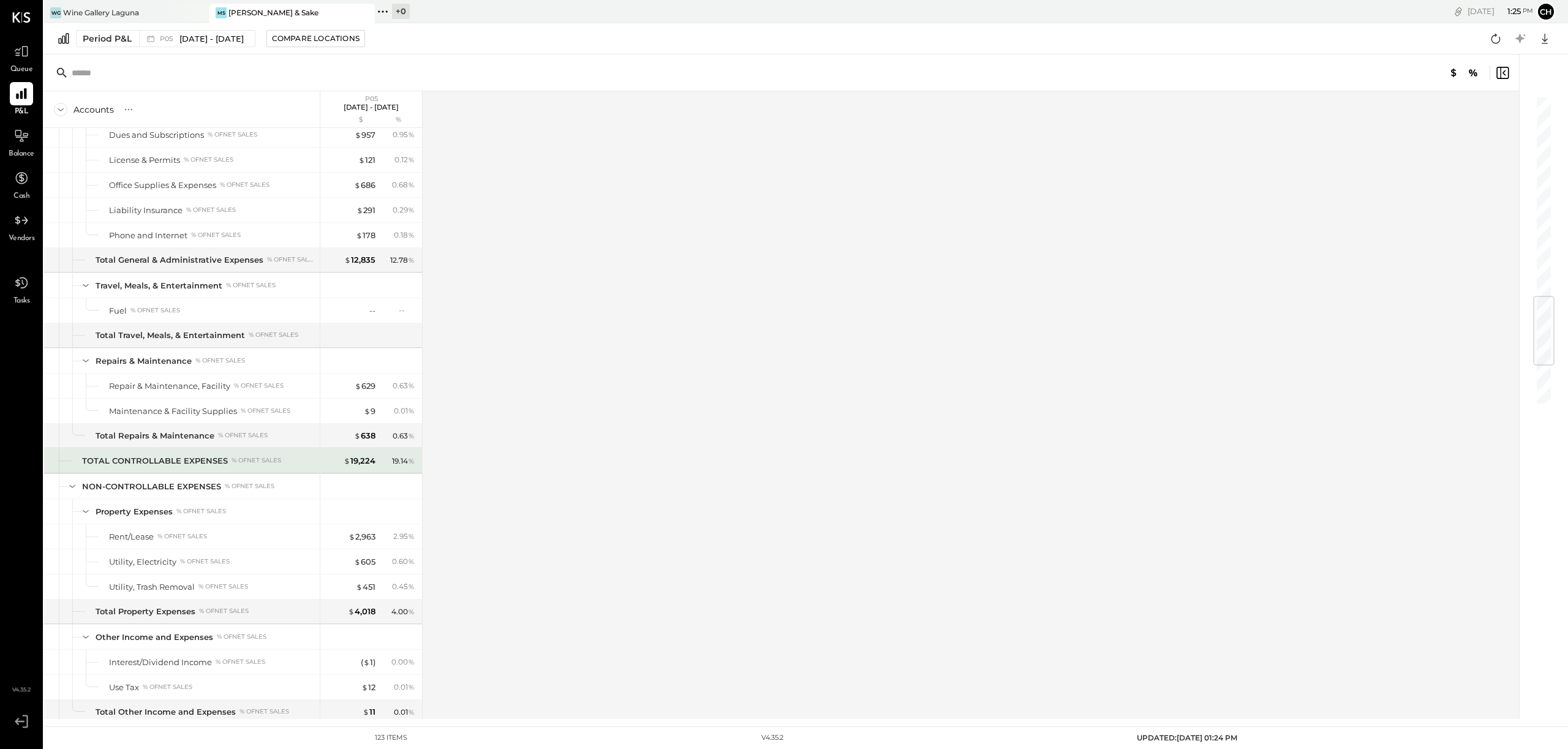
scroll to position [2023, 0]
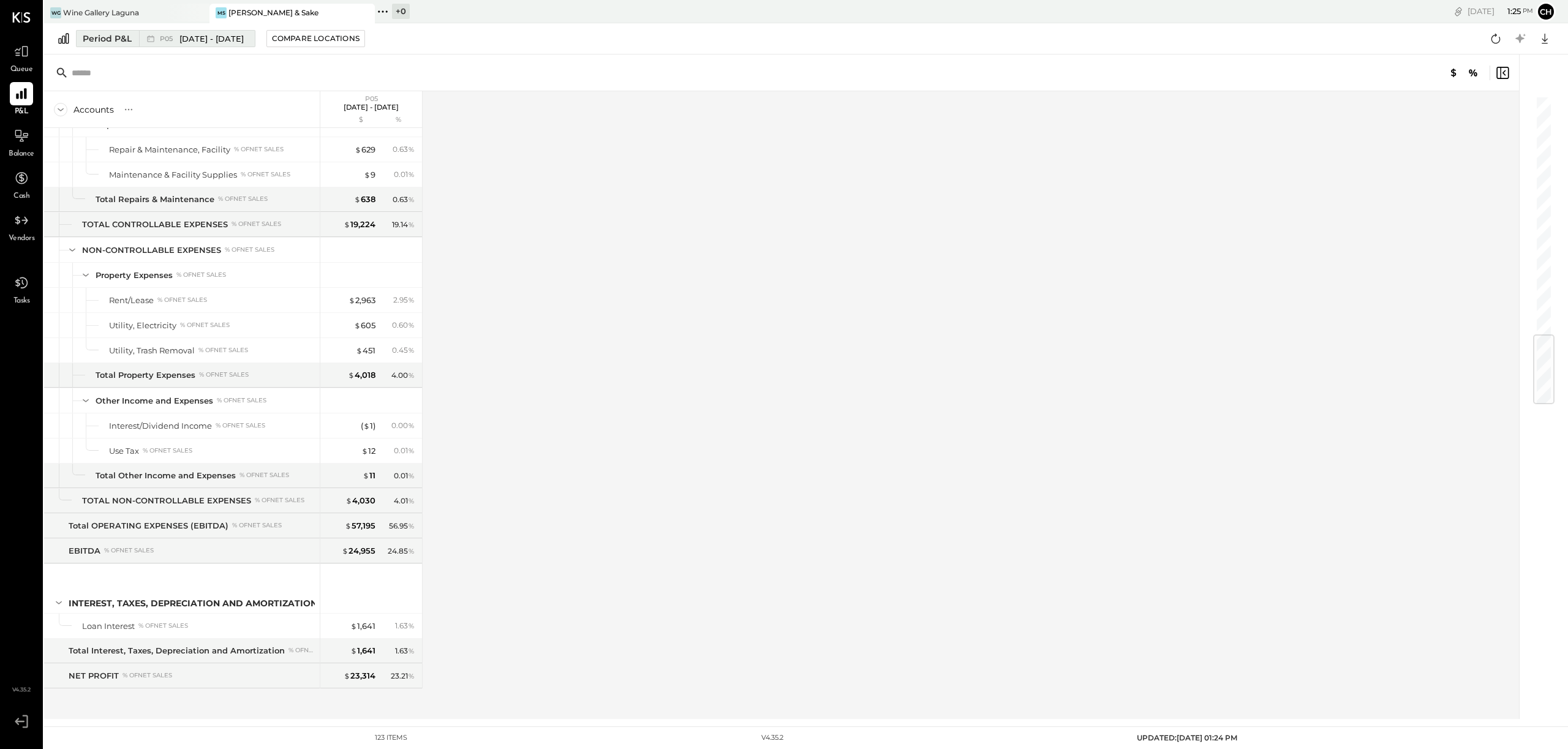
click at [132, 38] on button "Period P&L P05 [DATE] - [DATE]" at bounding box center [166, 39] width 180 height 17
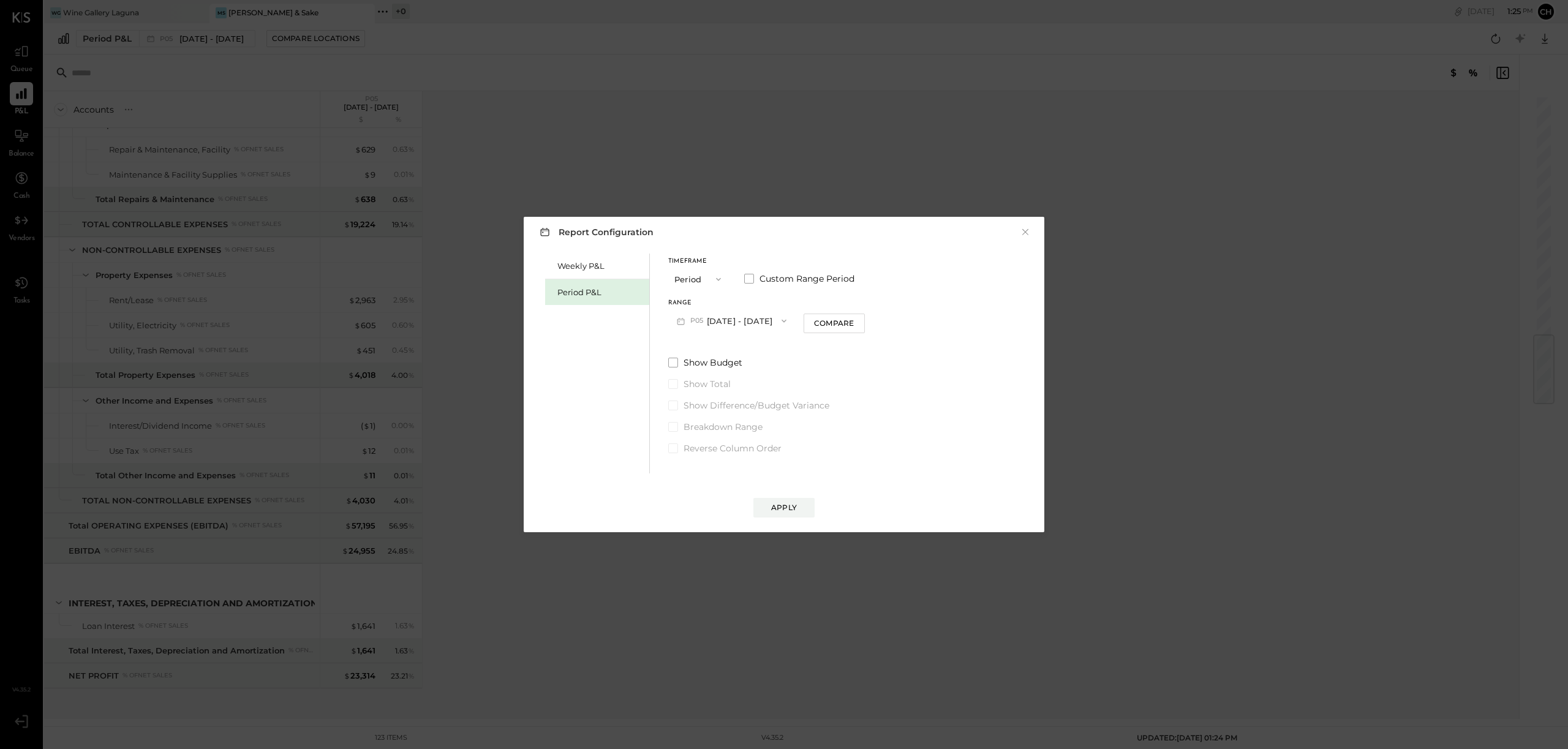
click at [725, 324] on button "P05 [DATE] - [DATE]" at bounding box center [732, 321] width 127 height 23
click at [722, 402] on span "[DATE] - [DATE]" at bounding box center [725, 400] width 58 height 10
click at [797, 505] on div "Apply" at bounding box center [784, 508] width 26 height 10
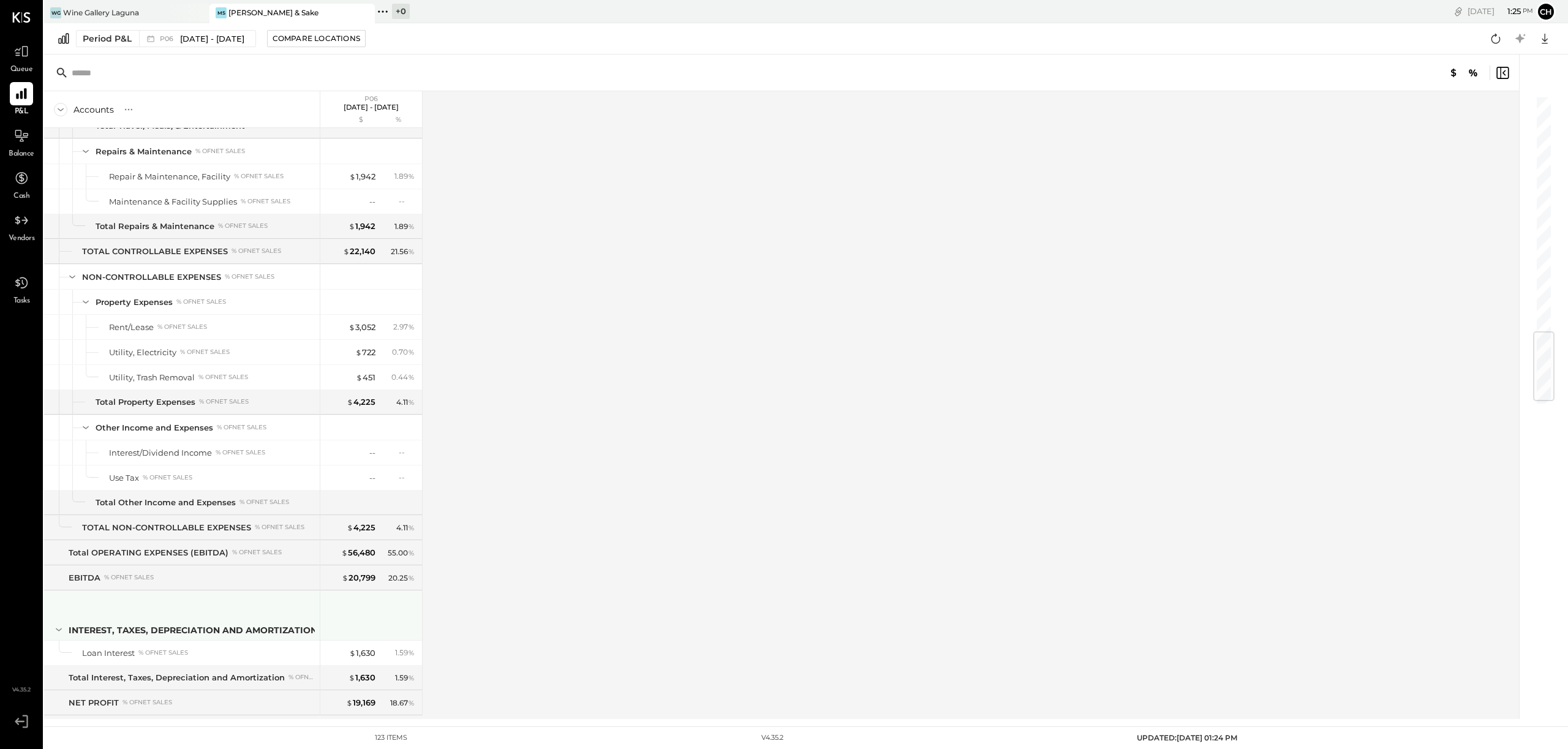
scroll to position [2023, 0]
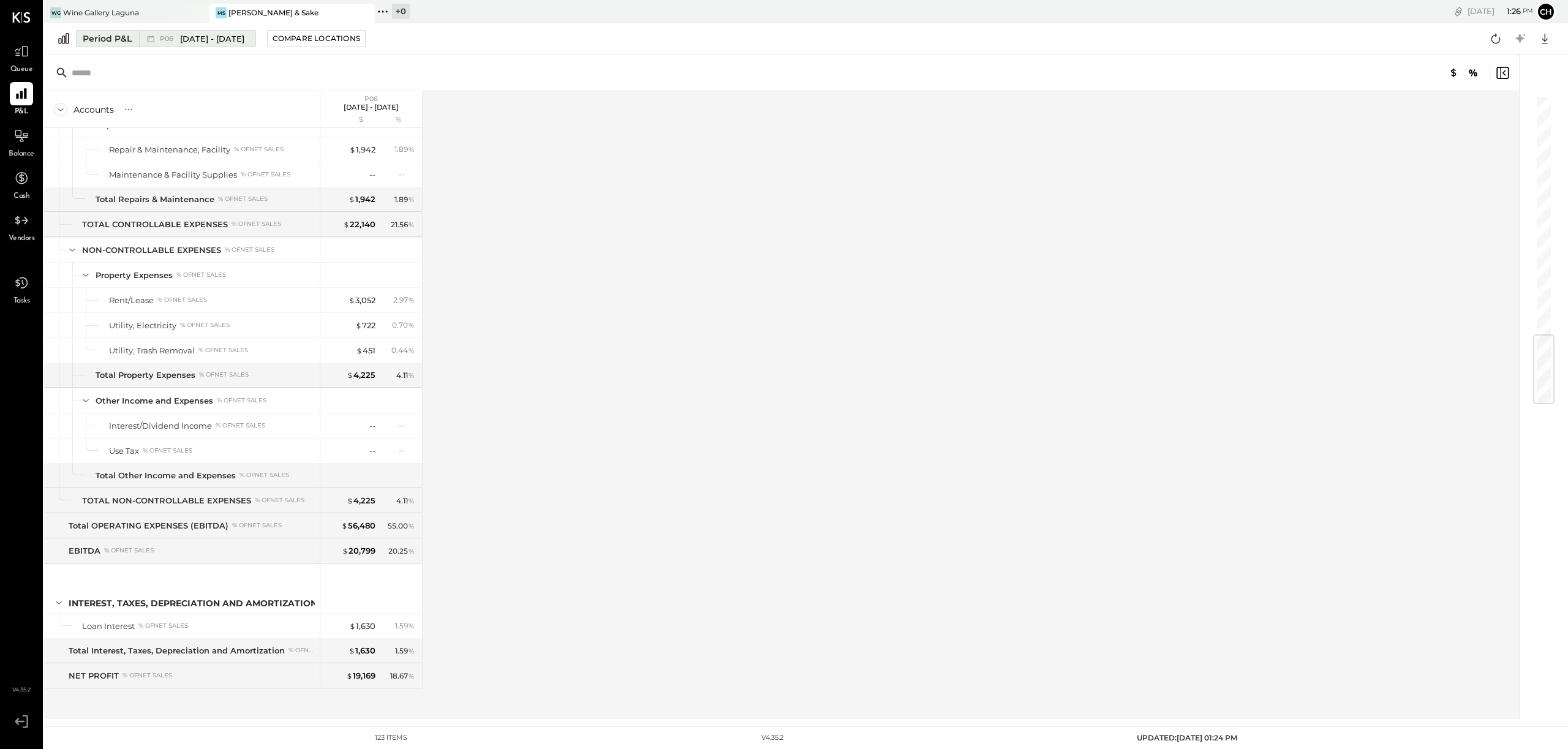
click at [148, 41] on icon at bounding box center [151, 38] width 12 height 12
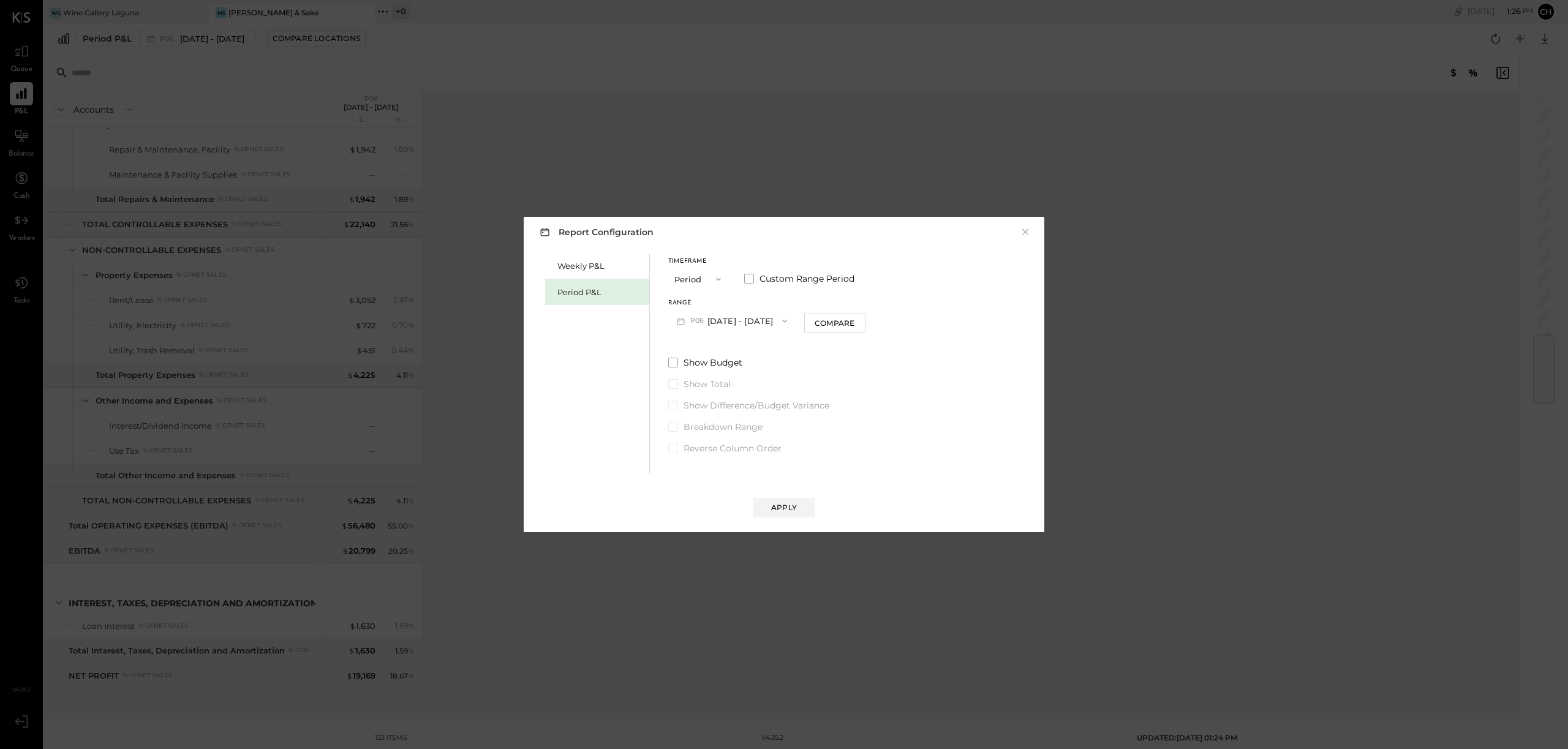
click at [594, 292] on div "Period P&L" at bounding box center [600, 292] width 86 height 11
click at [712, 325] on button "P09 [DATE] - [DATE]" at bounding box center [732, 321] width 128 height 23
click at [713, 371] on span "[DATE] - [DATE]" at bounding box center [725, 374] width 58 height 10
drag, startPoint x: 776, startPoint y: 509, endPoint x: 776, endPoint y: 499, distance: 10.0
click at [777, 509] on div "Apply" at bounding box center [784, 508] width 26 height 10
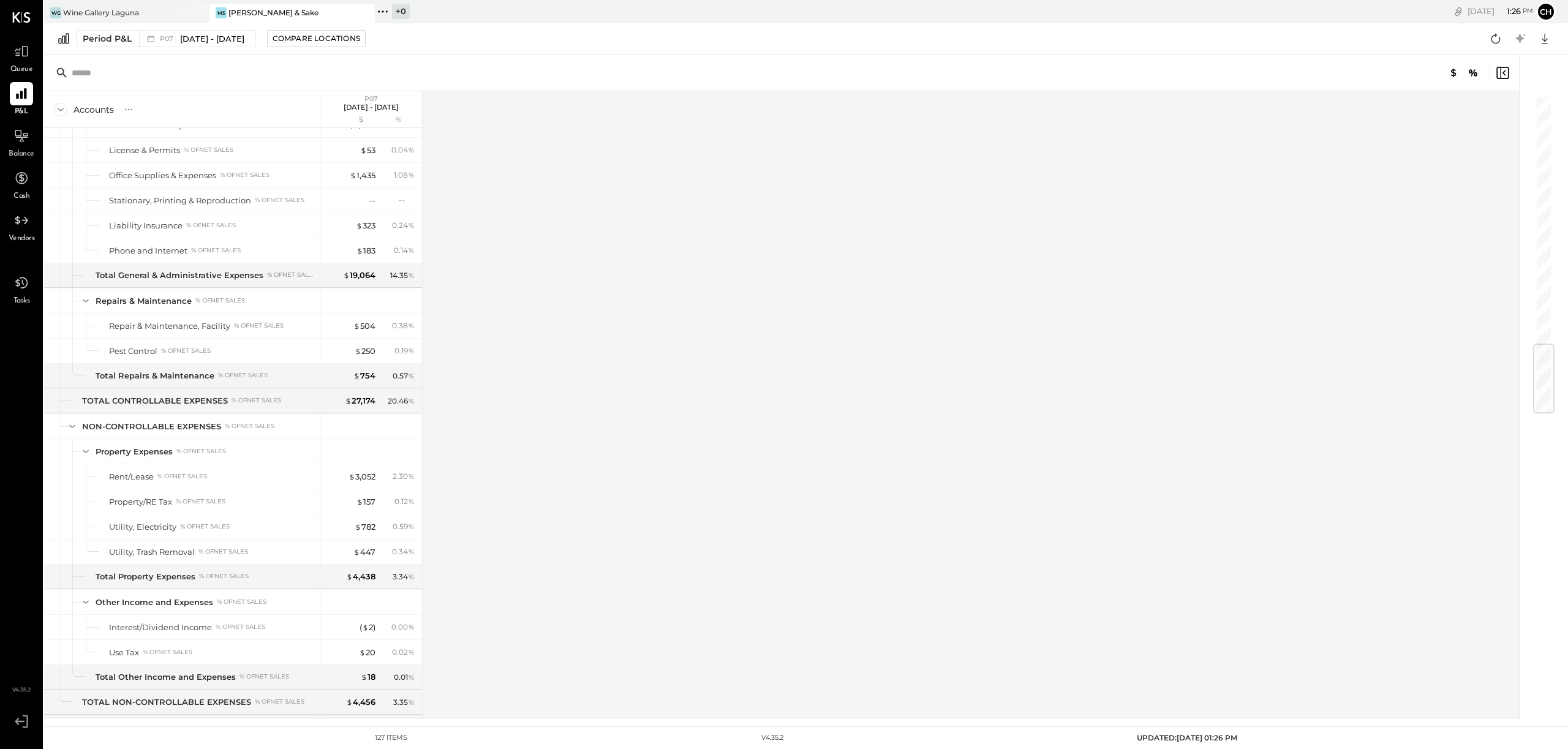
scroll to position [2099, 0]
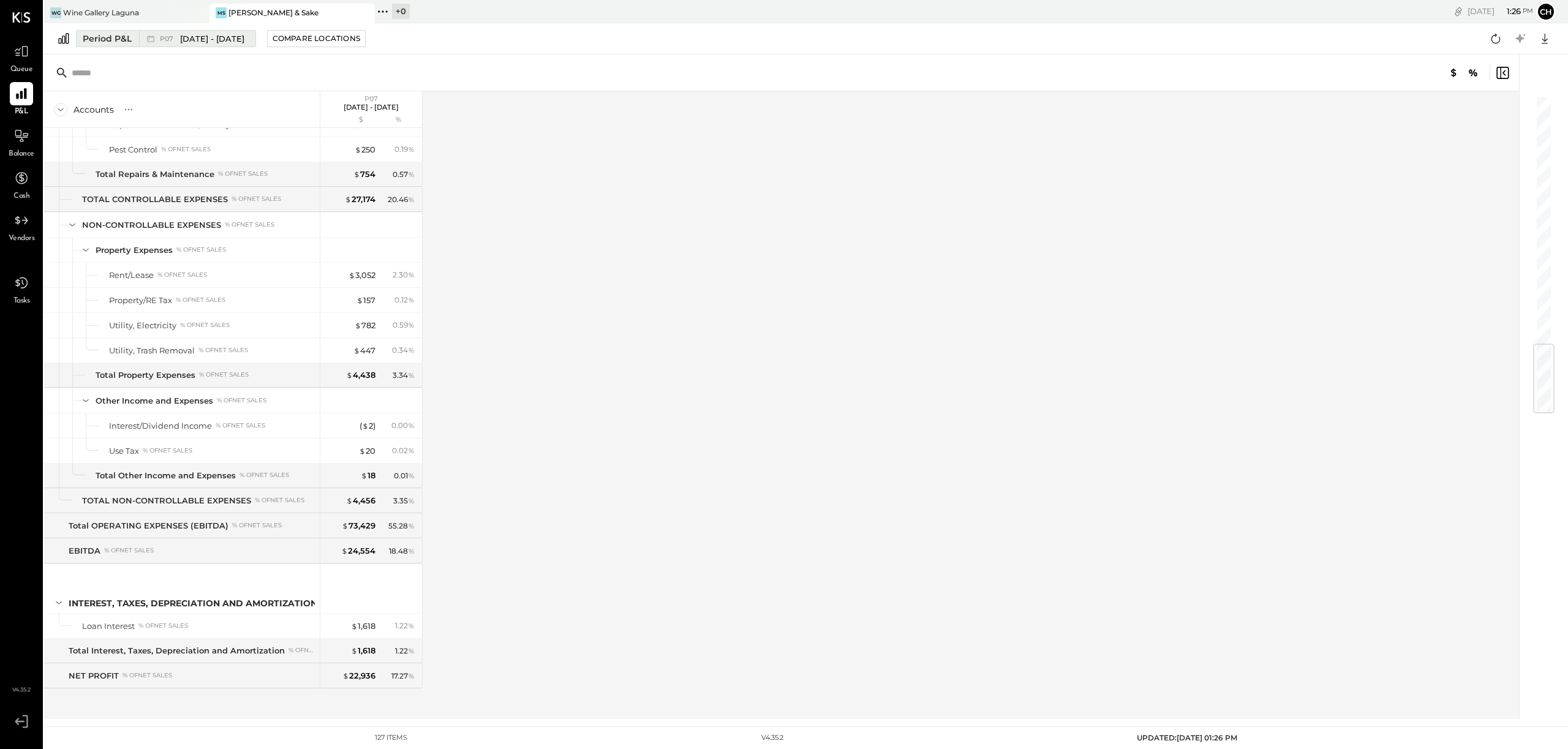
click at [101, 38] on div "Period P&L" at bounding box center [107, 38] width 49 height 12
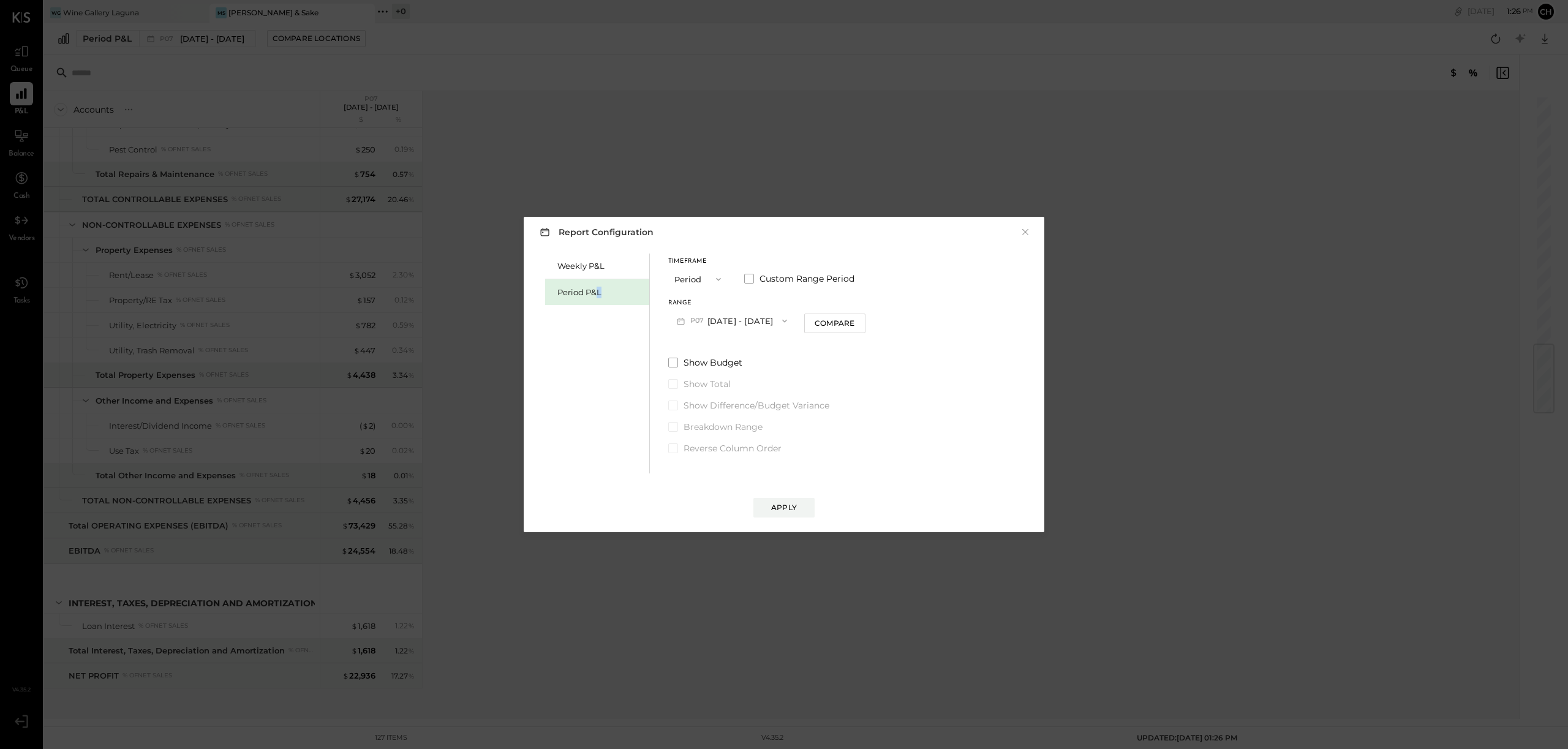
click at [598, 295] on div "Period P&L" at bounding box center [600, 292] width 86 height 11
click at [691, 318] on span "P09" at bounding box center [699, 320] width 17 height 10
click at [701, 355] on div "P08 [DATE] - [DATE]" at bounding box center [738, 349] width 140 height 26
click at [778, 511] on div "Apply" at bounding box center [784, 508] width 26 height 10
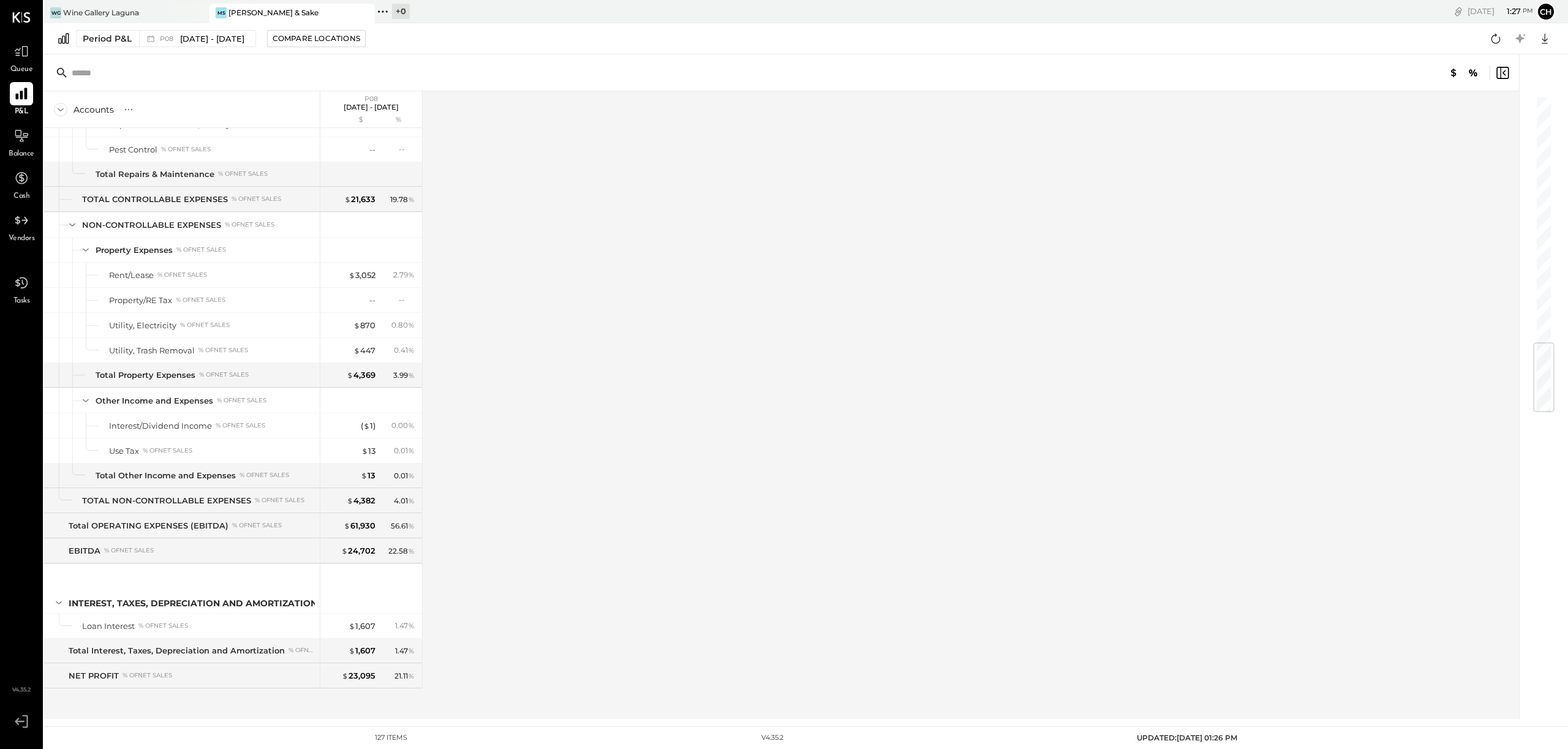
scroll to position [2076, 0]
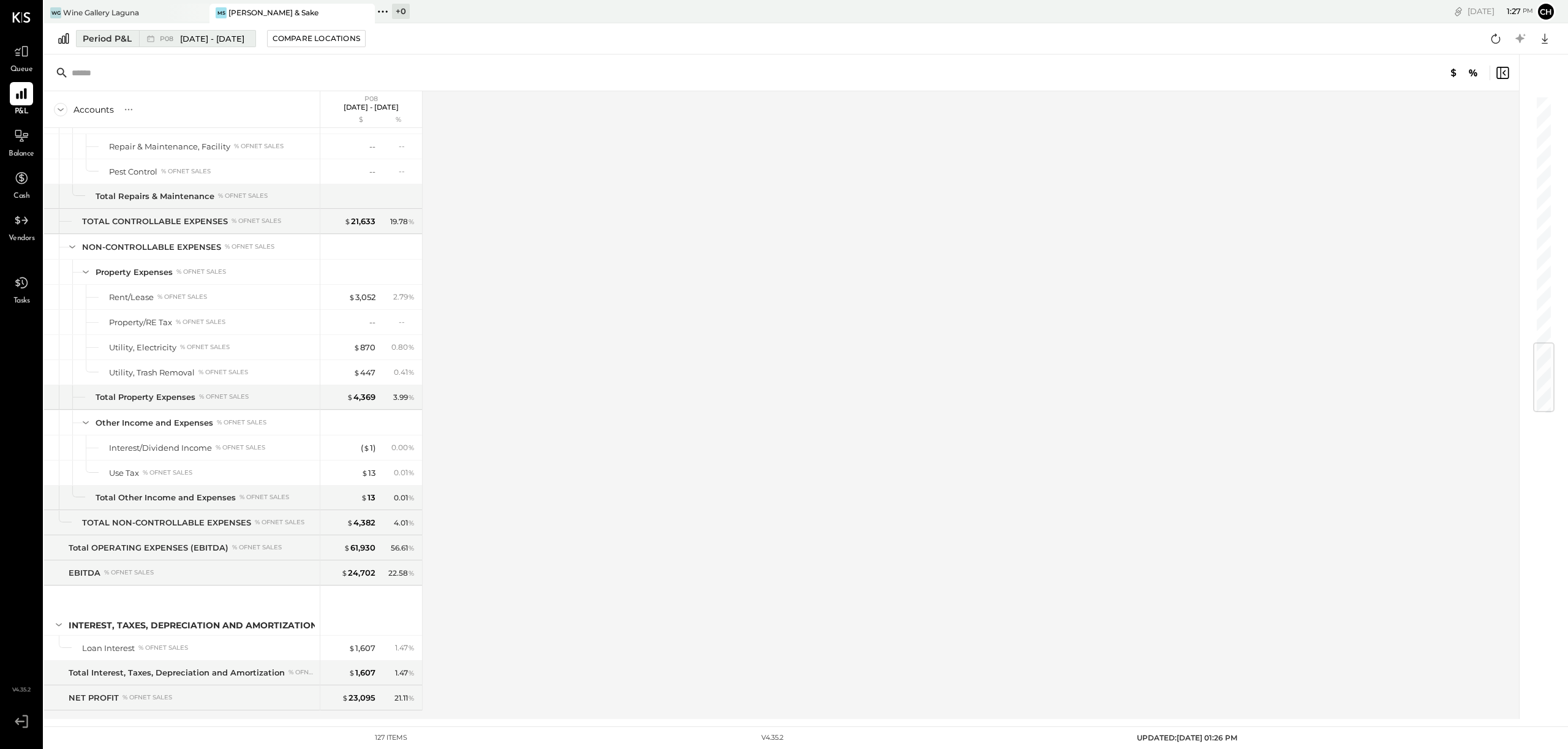
click at [90, 35] on div "Period P&L" at bounding box center [107, 38] width 49 height 12
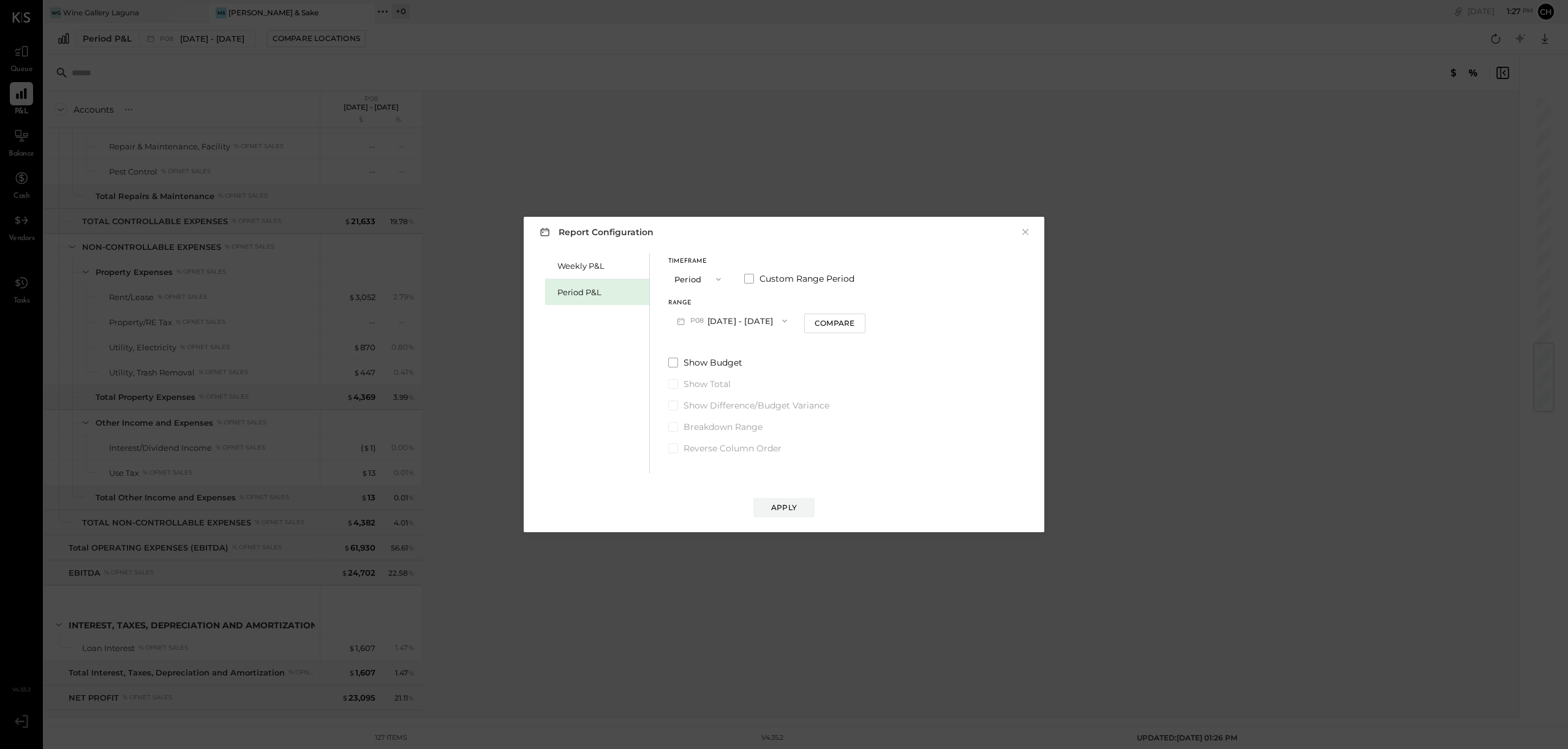
click at [594, 291] on div "Period P&L" at bounding box center [600, 292] width 86 height 11
click at [732, 320] on button "P09 [DATE] - [DATE]" at bounding box center [732, 321] width 128 height 23
